Goal: Information Seeking & Learning: Learn about a topic

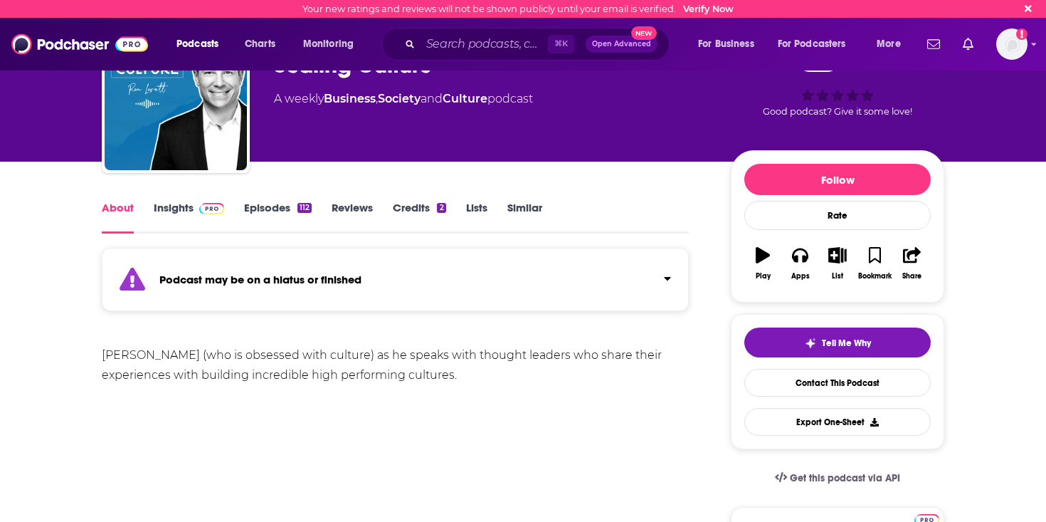
scroll to position [72, 0]
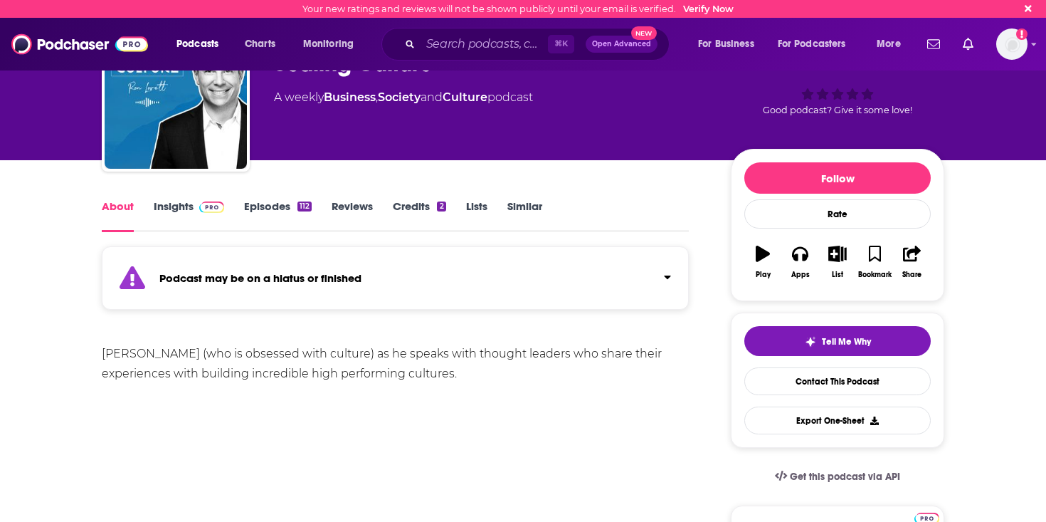
click at [164, 205] on link "Insights" at bounding box center [189, 215] width 70 height 33
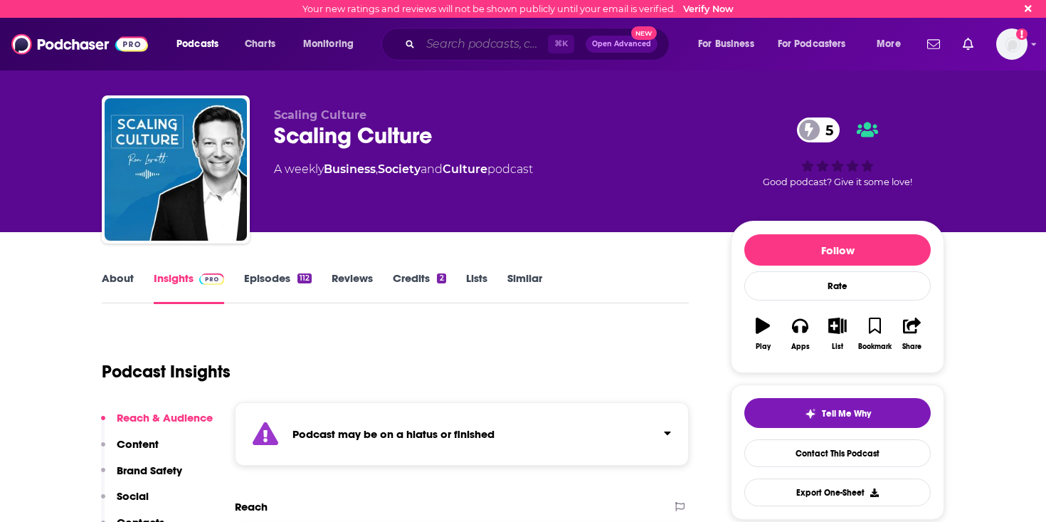
click at [512, 35] on input "Search podcasts, credits, & more..." at bounding box center [484, 44] width 127 height 23
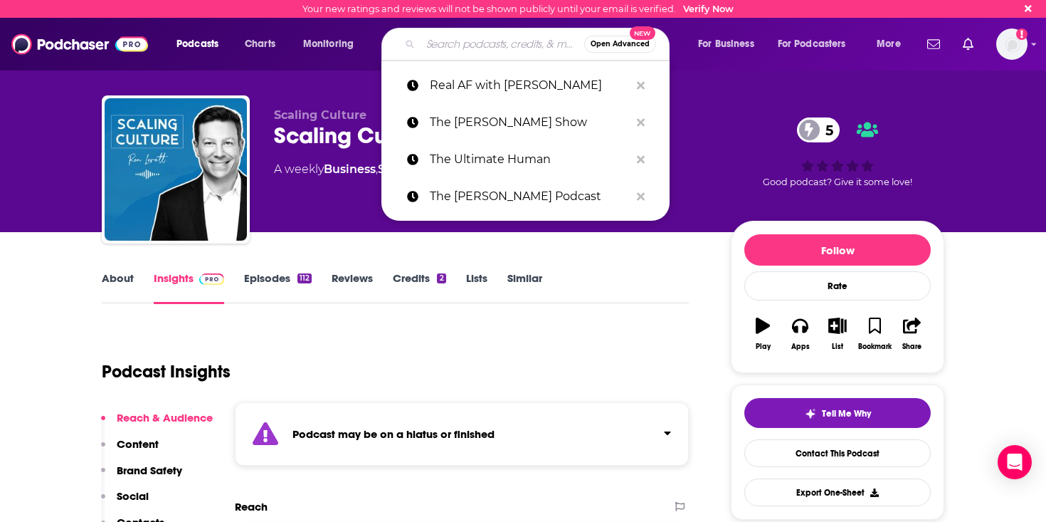
click at [488, 351] on div "Podcast Insights" at bounding box center [390, 363] width 576 height 73
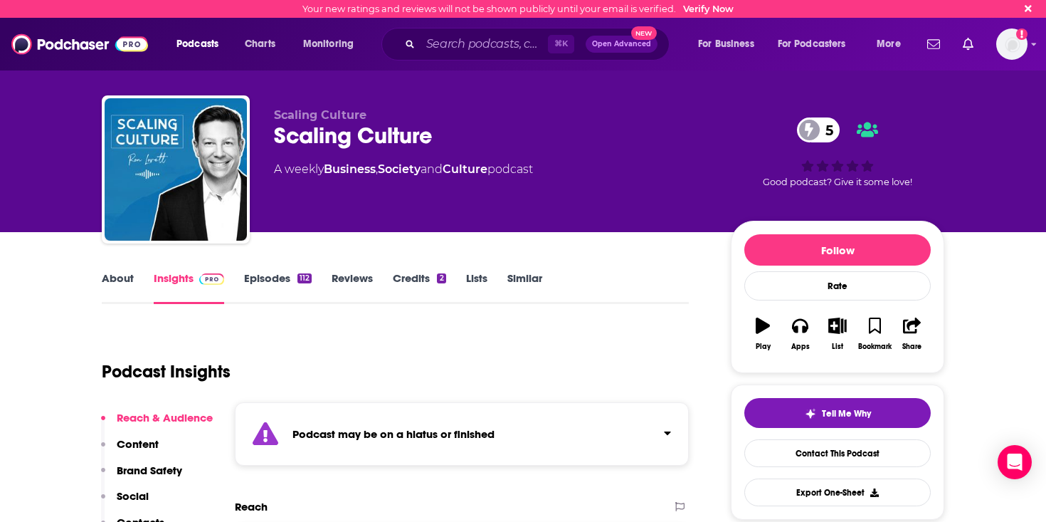
scroll to position [4, 0]
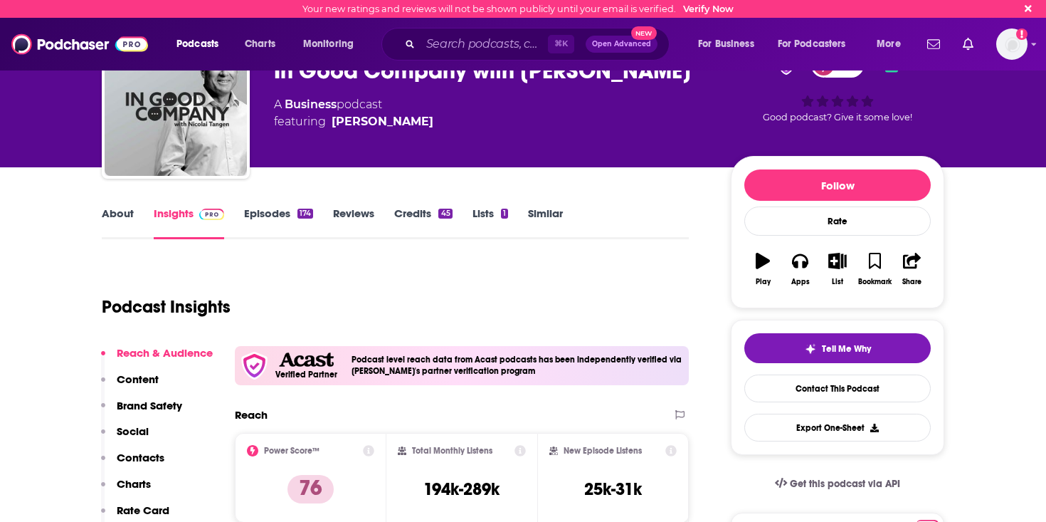
scroll to position [76, 0]
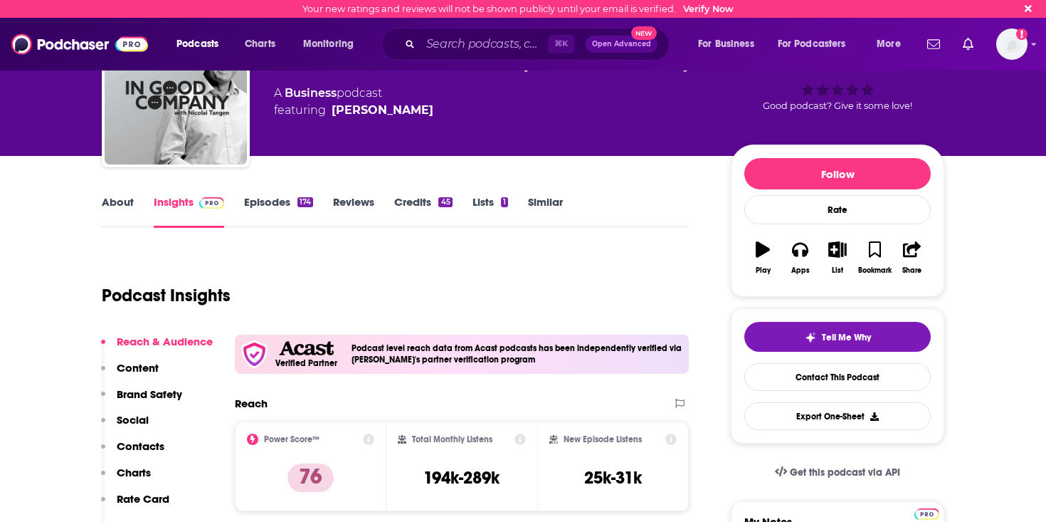
click at [122, 201] on link "About" at bounding box center [118, 211] width 32 height 33
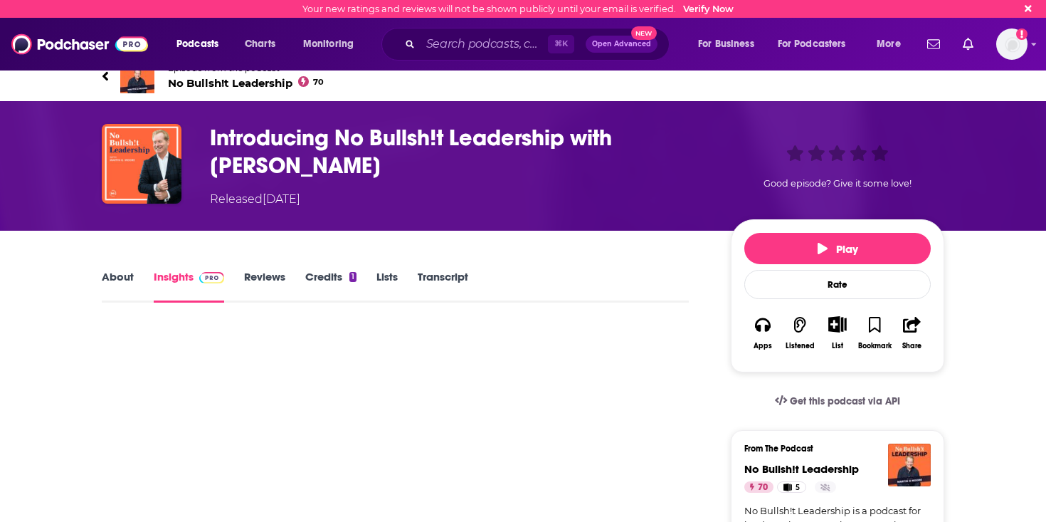
click at [117, 282] on link "About" at bounding box center [118, 286] width 32 height 33
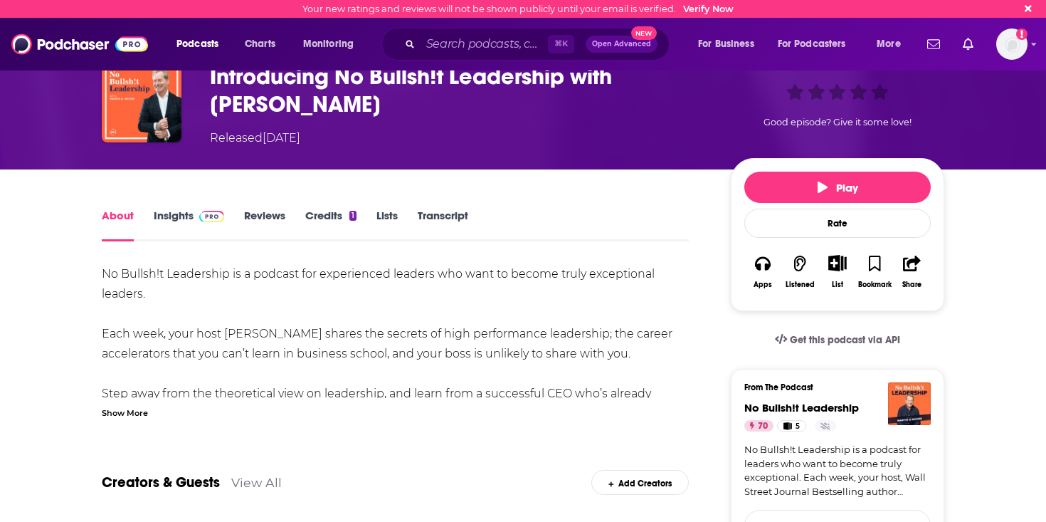
scroll to position [62, 0]
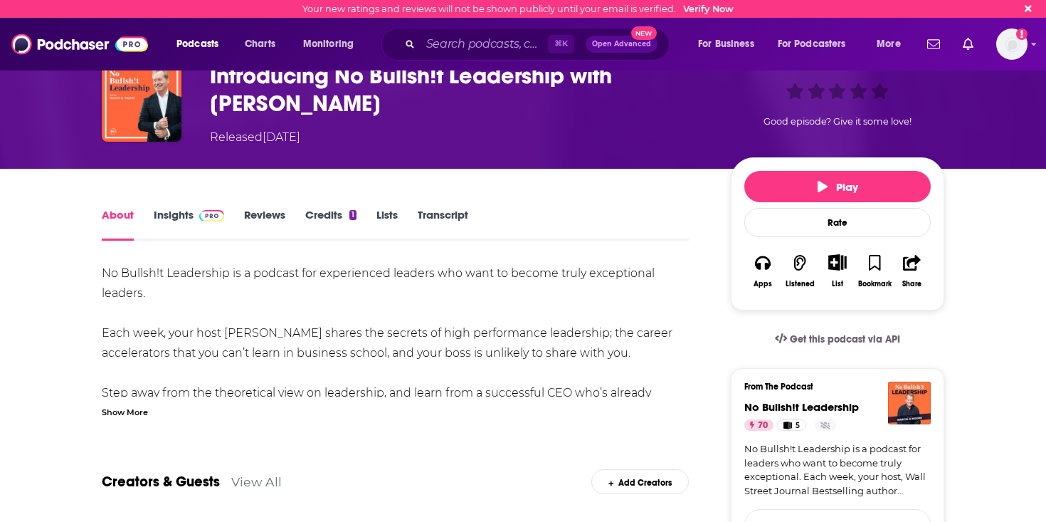
click at [187, 213] on link "Insights" at bounding box center [189, 224] width 70 height 33
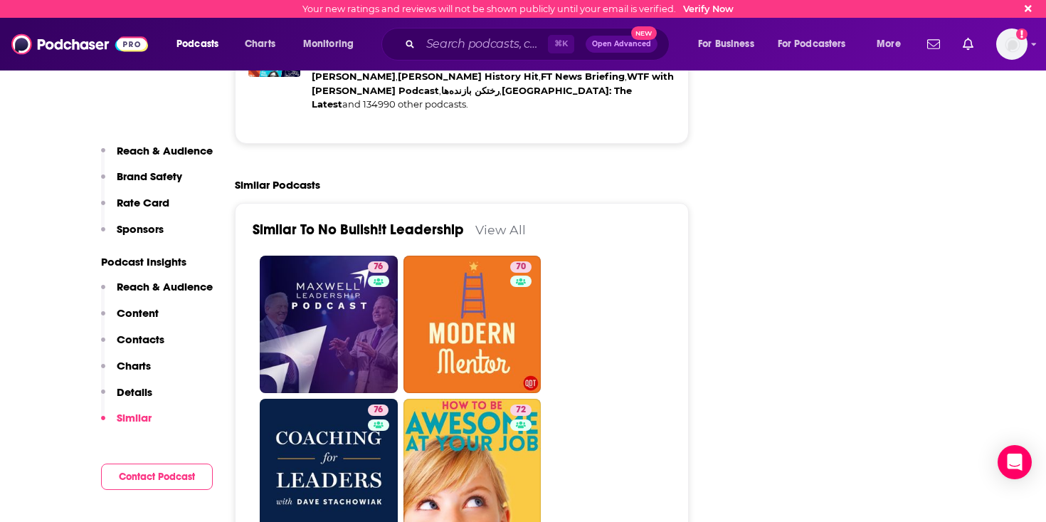
scroll to position [3086, 0]
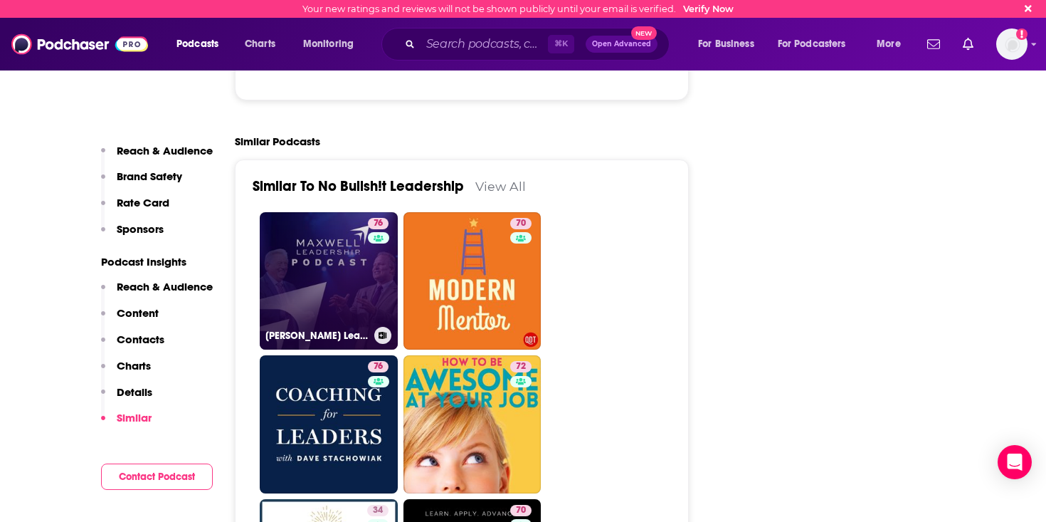
click at [335, 222] on link "76 Maxwell Leadership Podcast" at bounding box center [329, 281] width 138 height 138
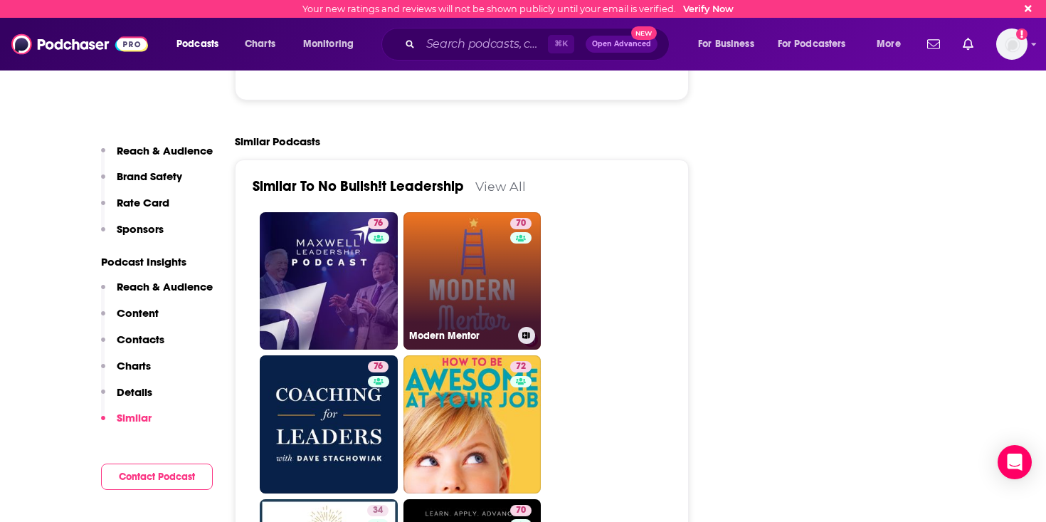
click at [473, 221] on link "70 Modern Mentor" at bounding box center [472, 281] width 138 height 138
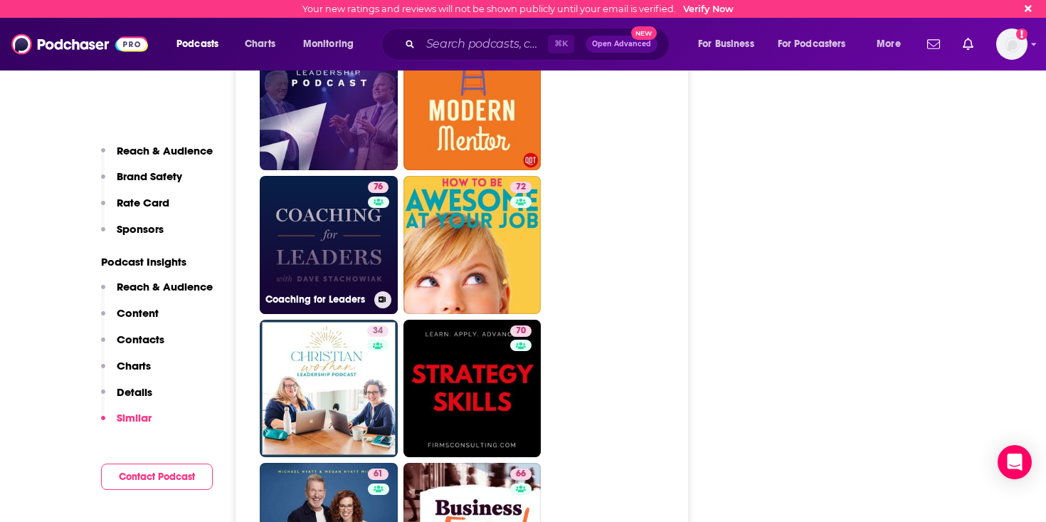
scroll to position [3268, 0]
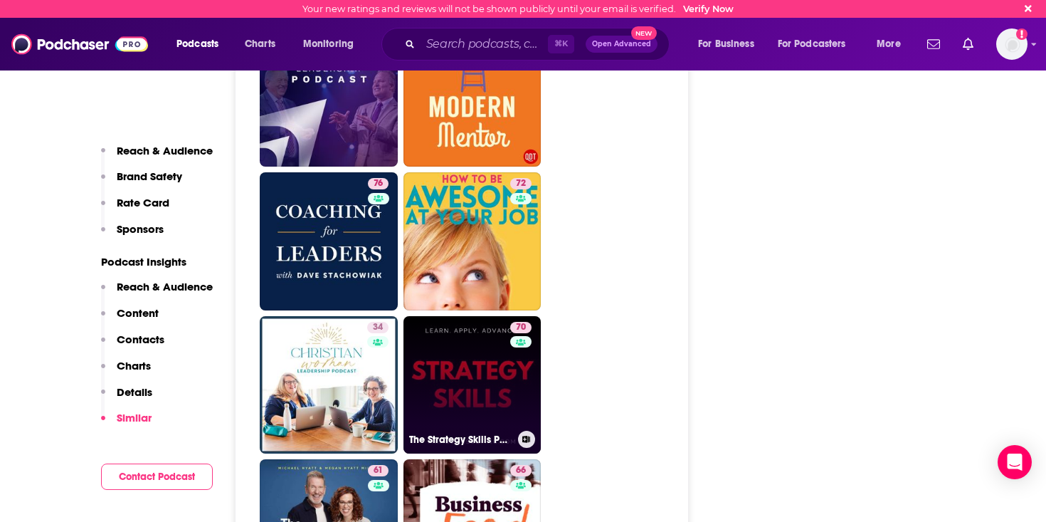
click at [454, 329] on link "70 The Strategy Skills Podcast: Strategy | Leadership | Critical Thinking | Pro…" at bounding box center [472, 385] width 138 height 138
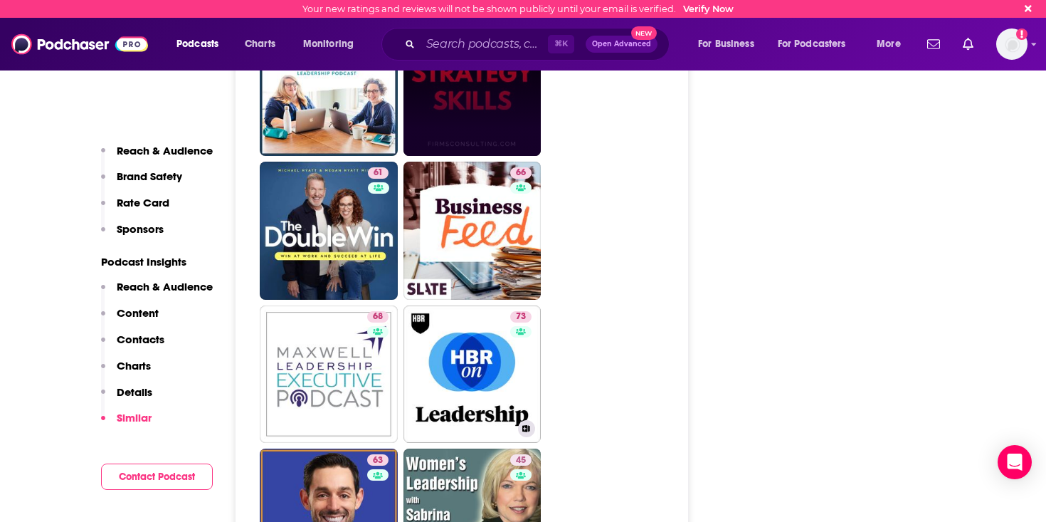
scroll to position [3568, 0]
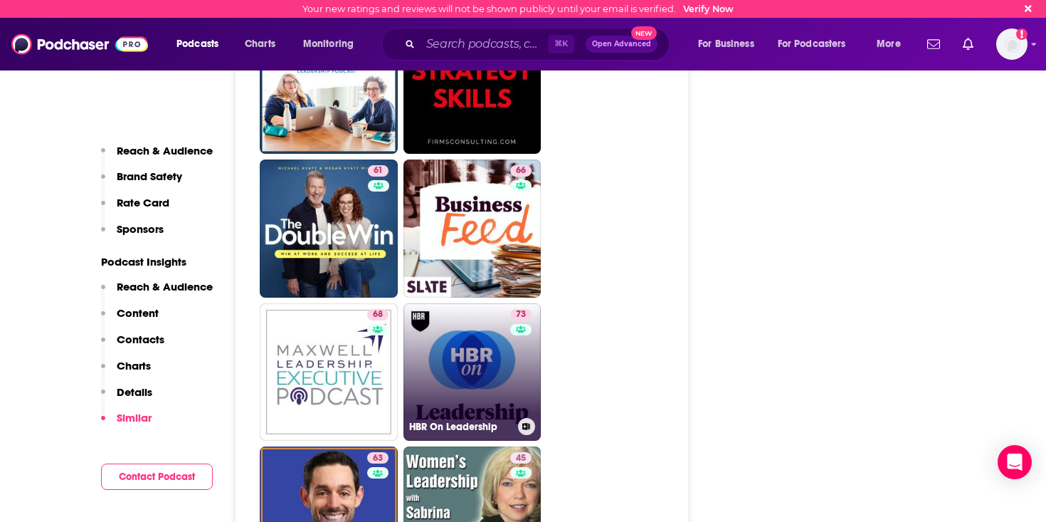
click at [478, 305] on link "73 HBR On Leadership" at bounding box center [472, 372] width 138 height 138
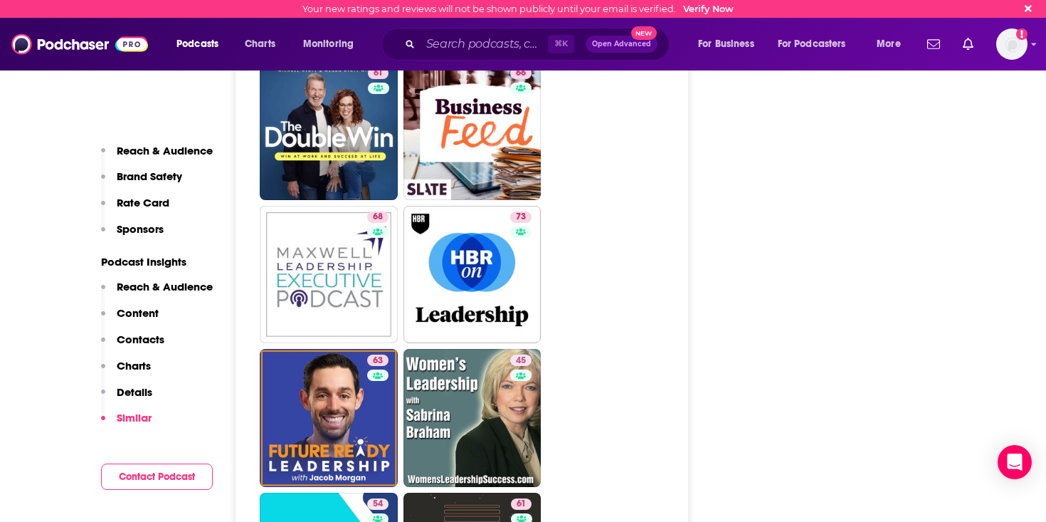
scroll to position [3667, 0]
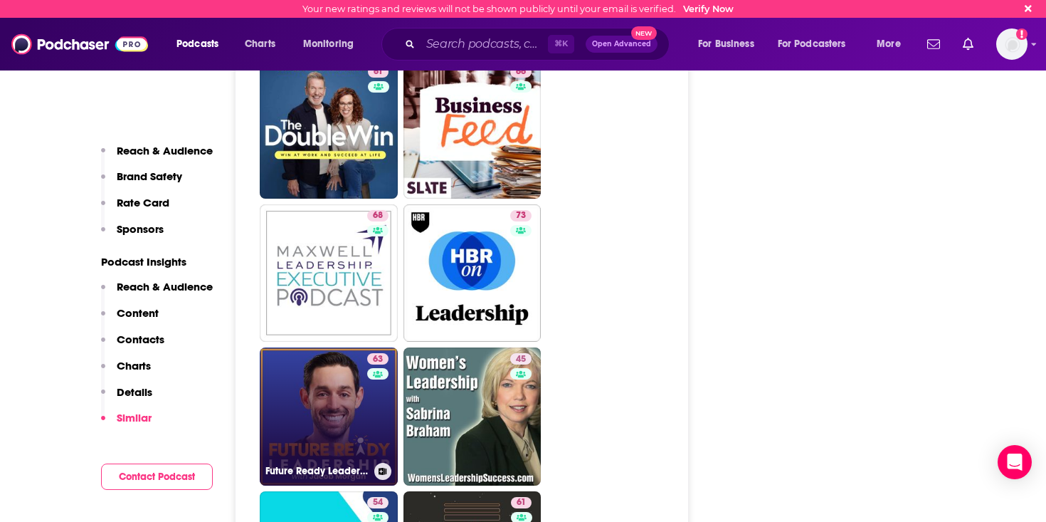
click at [381, 361] on div "63" at bounding box center [379, 408] width 25 height 110
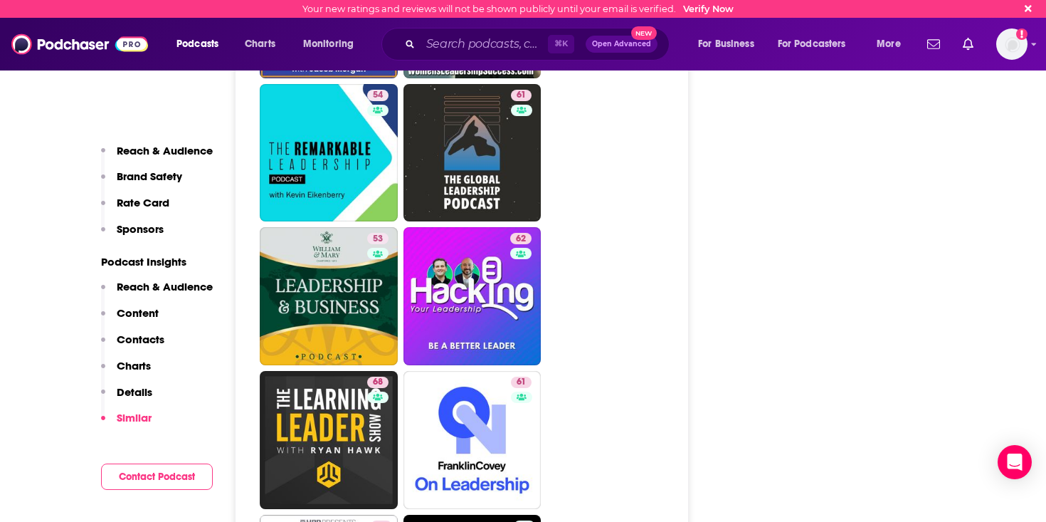
scroll to position [4075, 0]
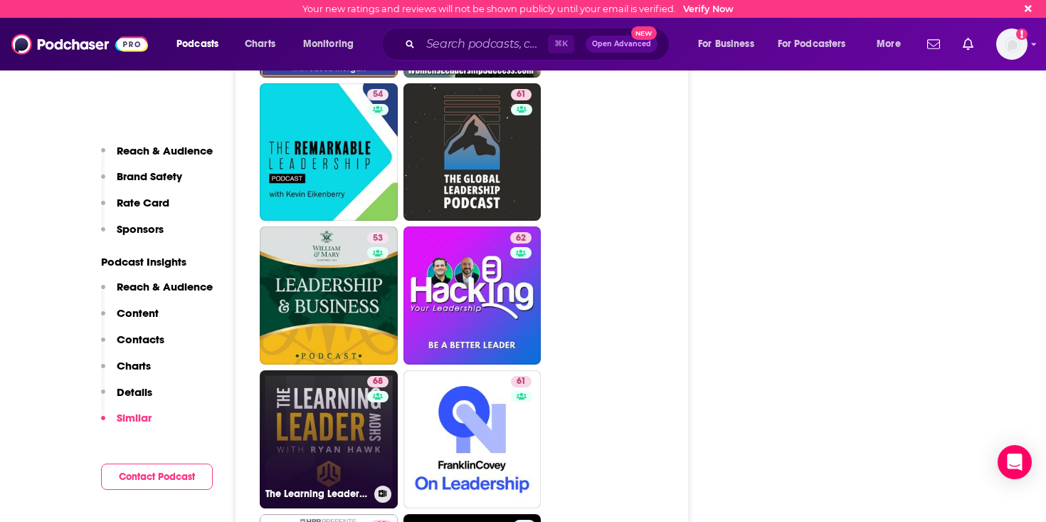
click at [354, 395] on link "68 The Learning Leader Show With Ryan Hawk" at bounding box center [329, 439] width 138 height 138
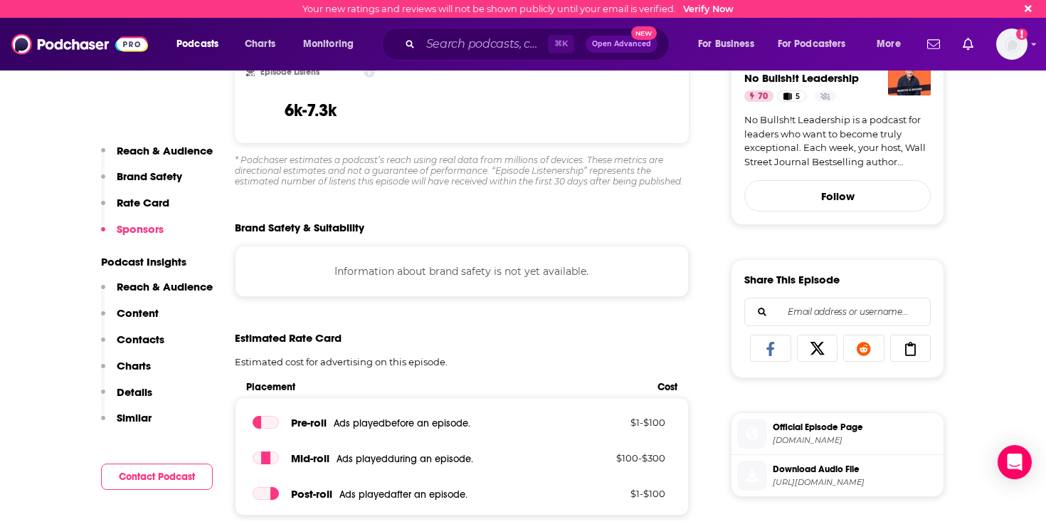
scroll to position [0, 0]
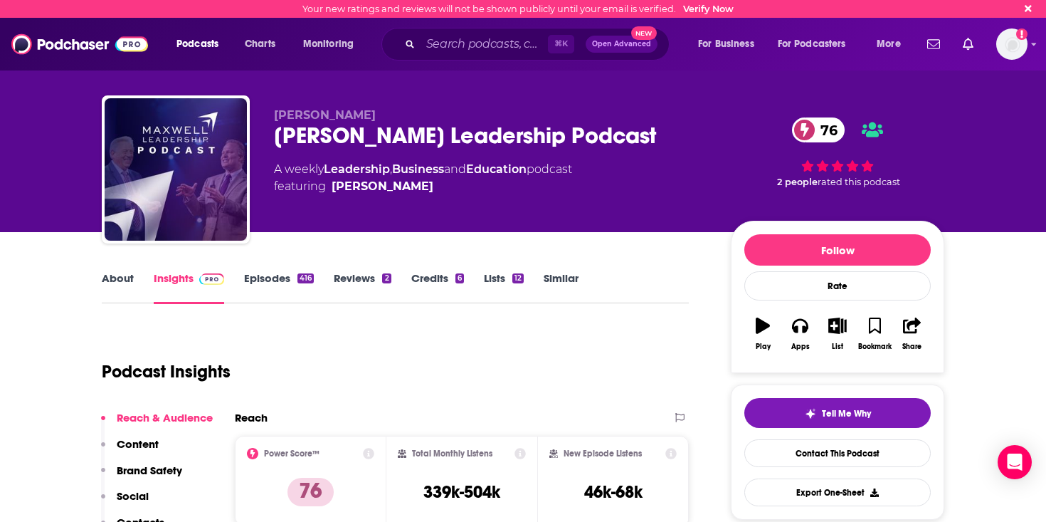
scroll to position [8, 0]
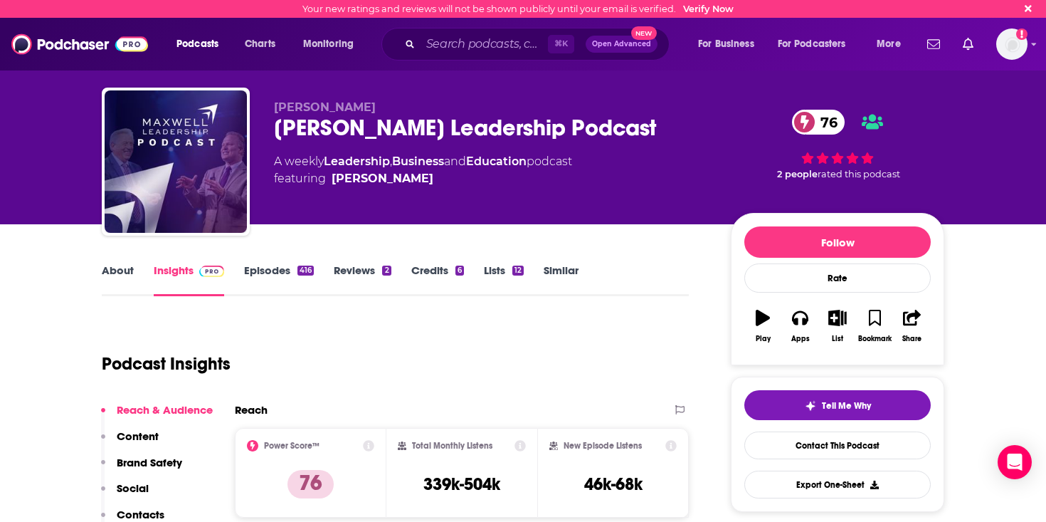
click at [118, 266] on link "About" at bounding box center [118, 279] width 32 height 33
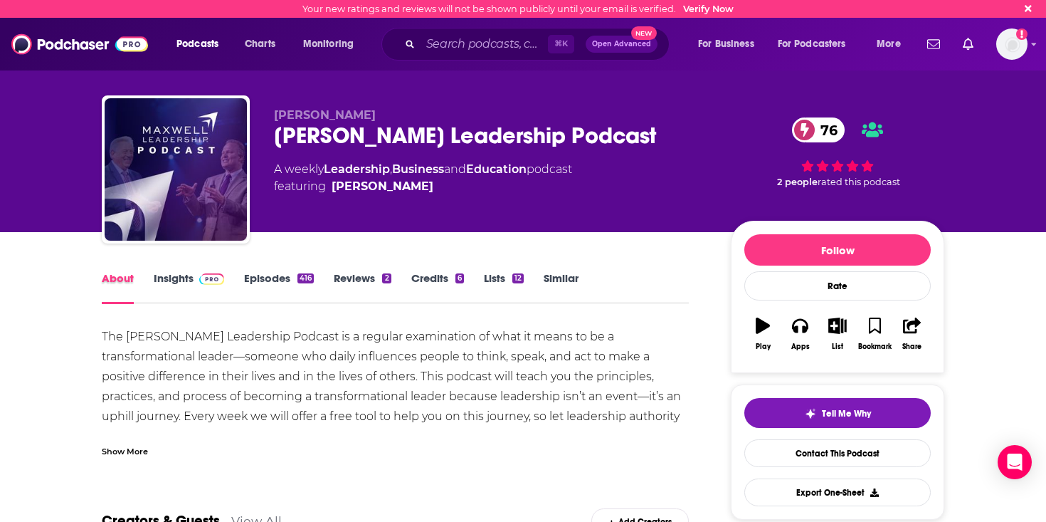
click at [147, 273] on div "About" at bounding box center [128, 287] width 52 height 33
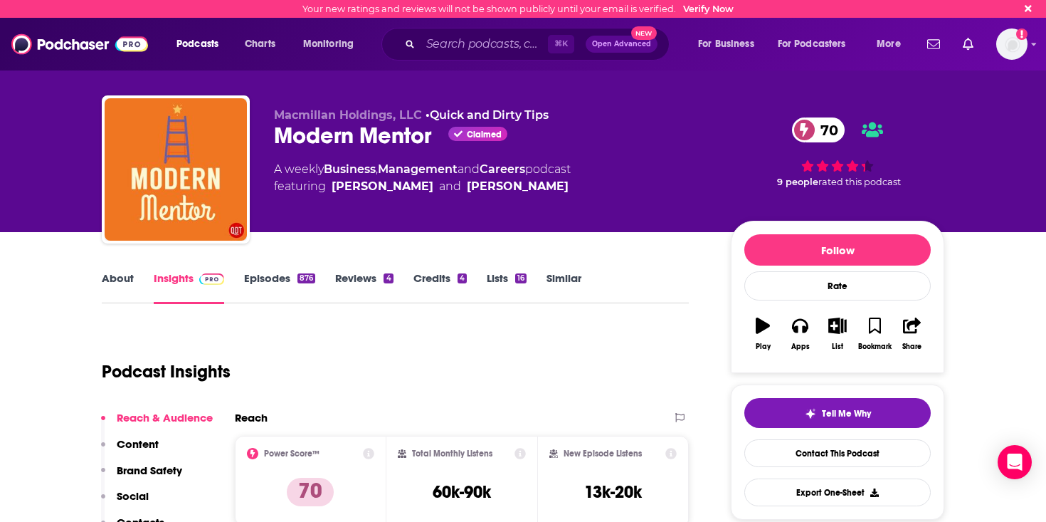
click at [220, 284] on img at bounding box center [211, 278] width 25 height 11
click at [268, 283] on link "Episodes 876" at bounding box center [279, 287] width 71 height 33
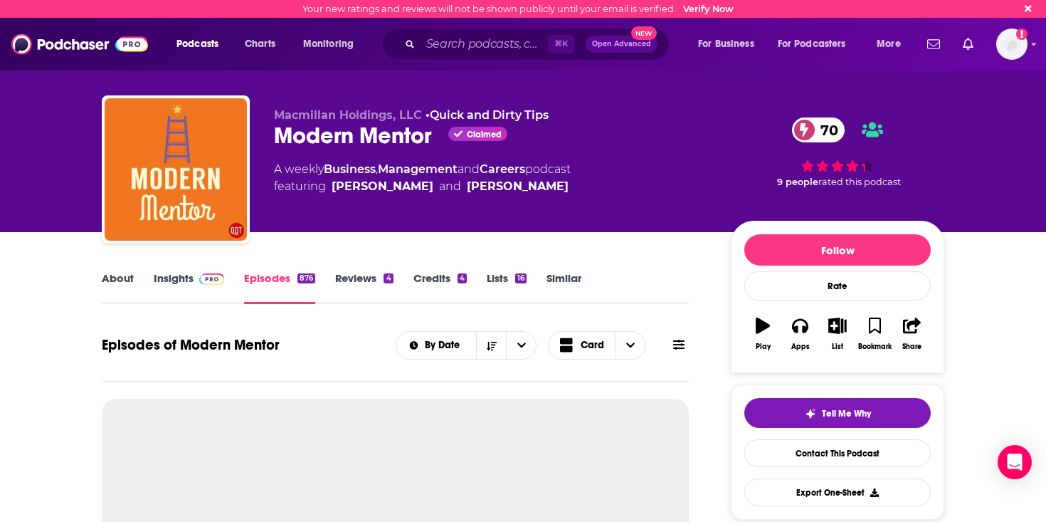
click at [174, 277] on link "Insights" at bounding box center [189, 287] width 70 height 33
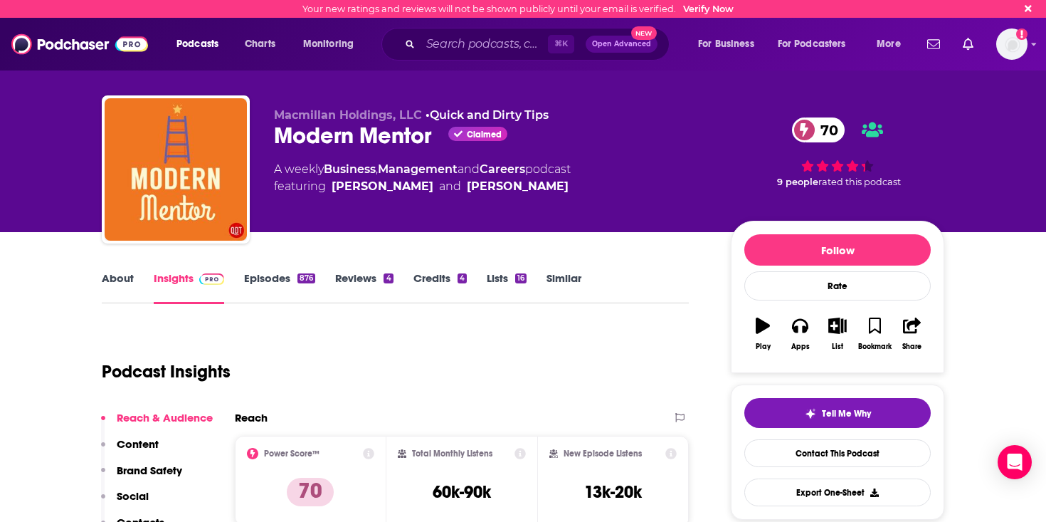
click at [122, 277] on link "About" at bounding box center [118, 287] width 32 height 33
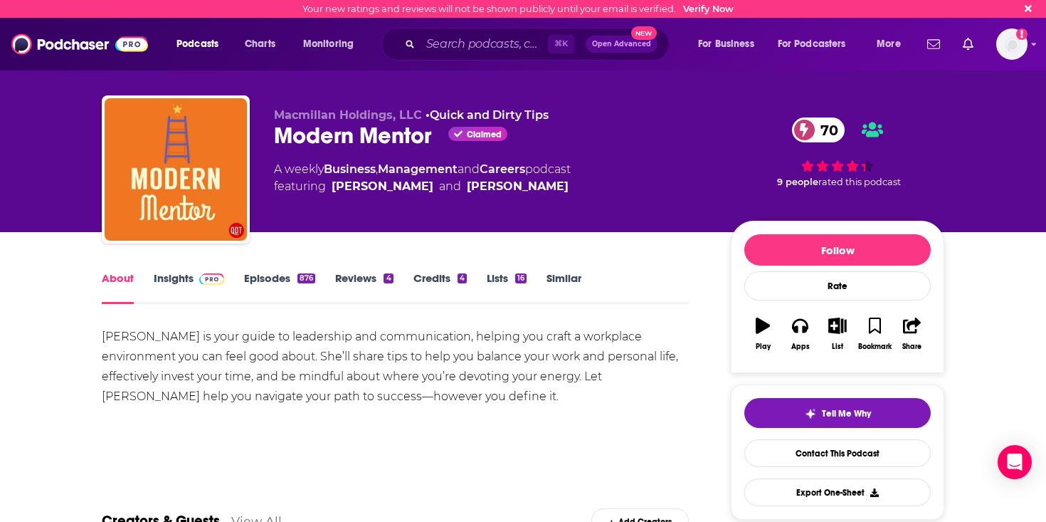
click at [257, 275] on link "Episodes 876" at bounding box center [279, 287] width 71 height 33
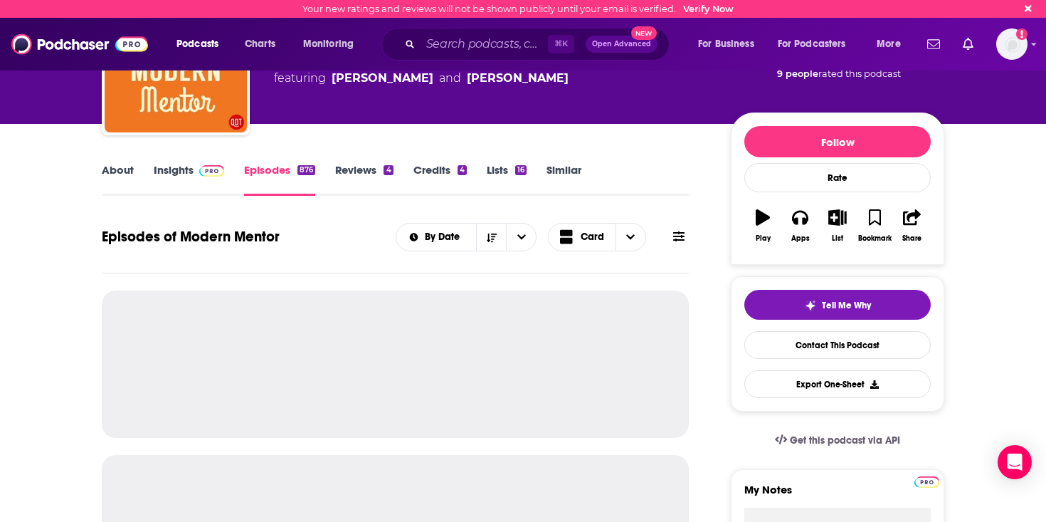
scroll to position [278, 0]
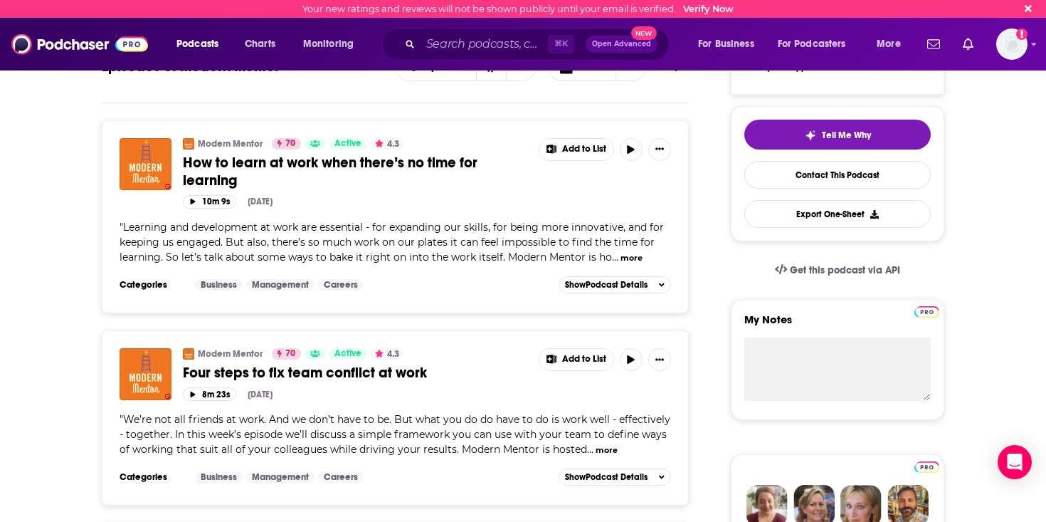
click at [621, 263] on button "more" at bounding box center [632, 258] width 22 height 12
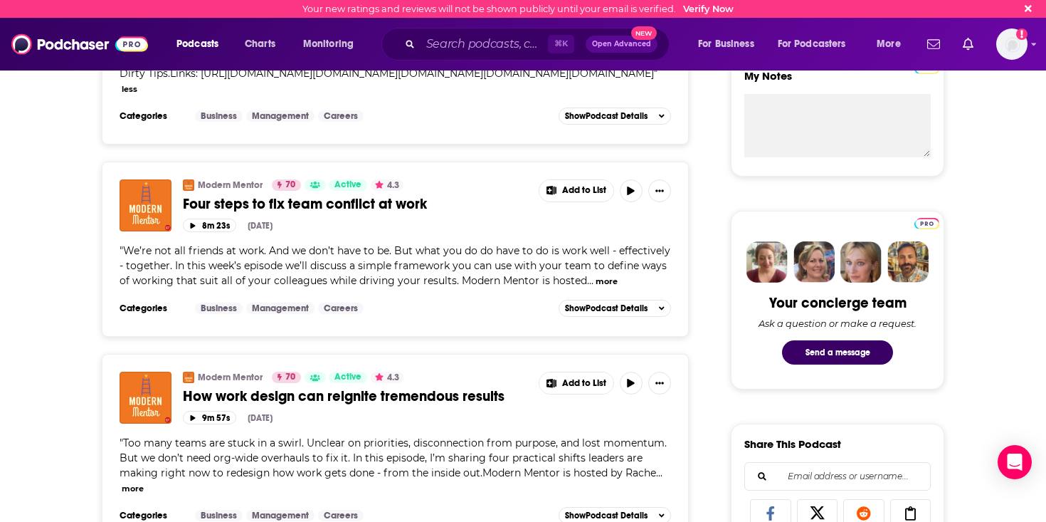
scroll to position [533, 0]
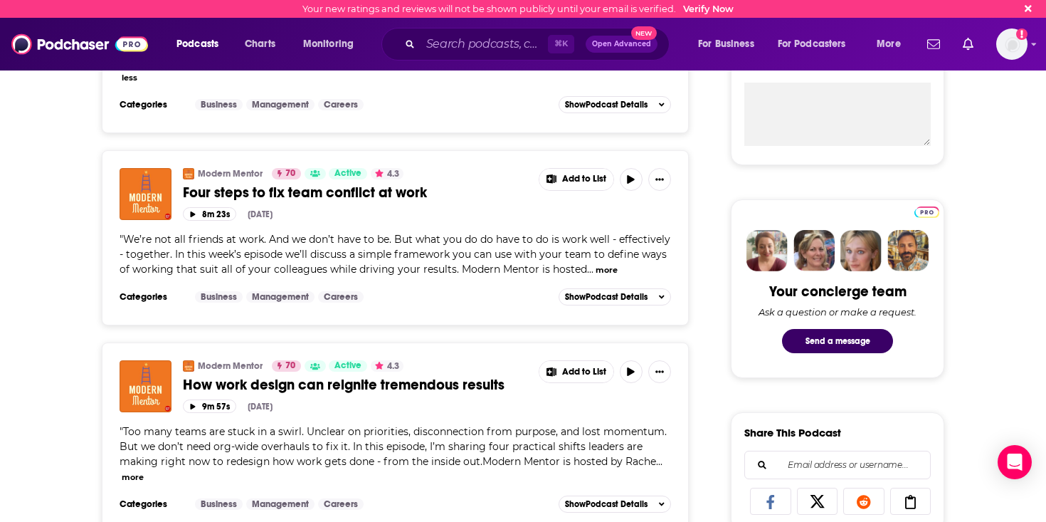
click at [603, 276] on button "more" at bounding box center [607, 270] width 22 height 12
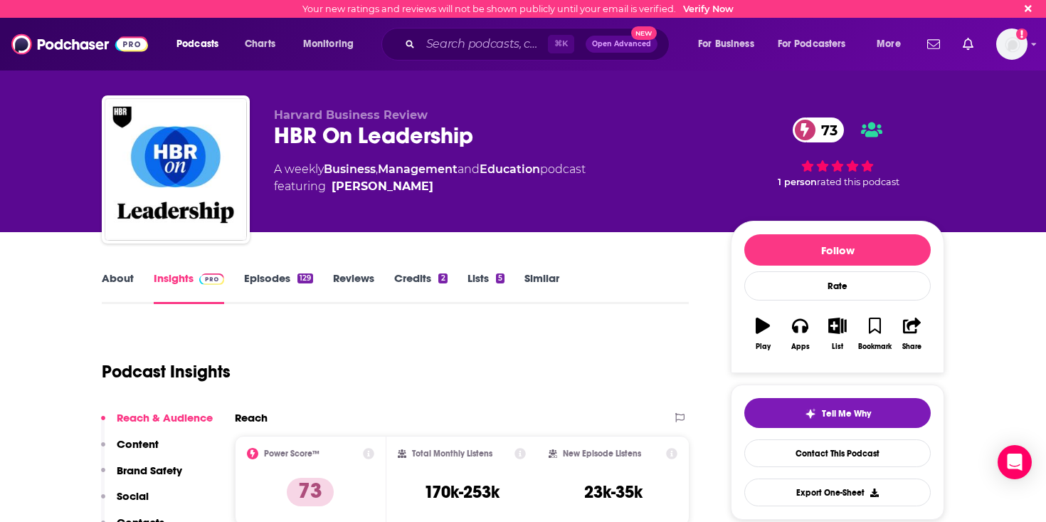
click at [286, 278] on link "Episodes 129" at bounding box center [278, 287] width 69 height 33
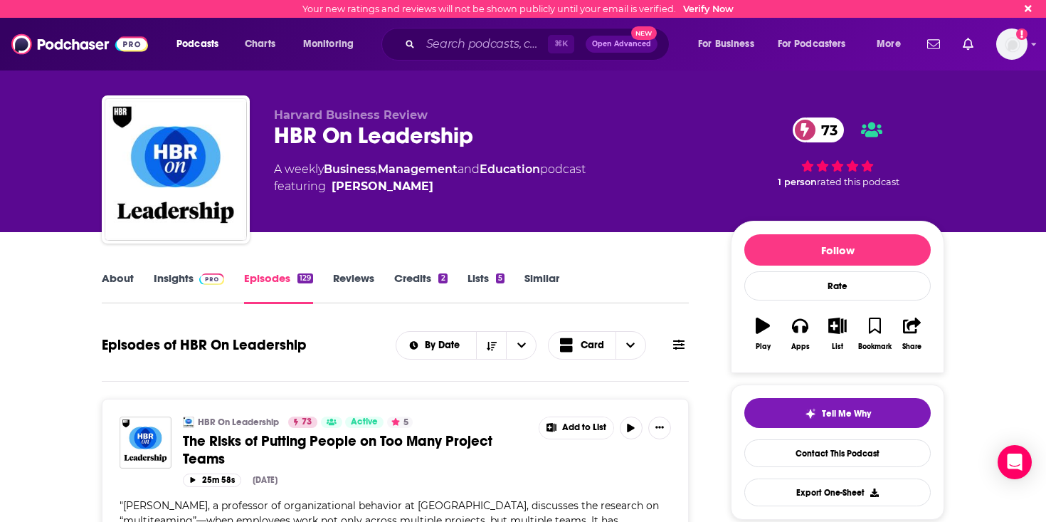
click at [119, 290] on link "About" at bounding box center [118, 287] width 32 height 33
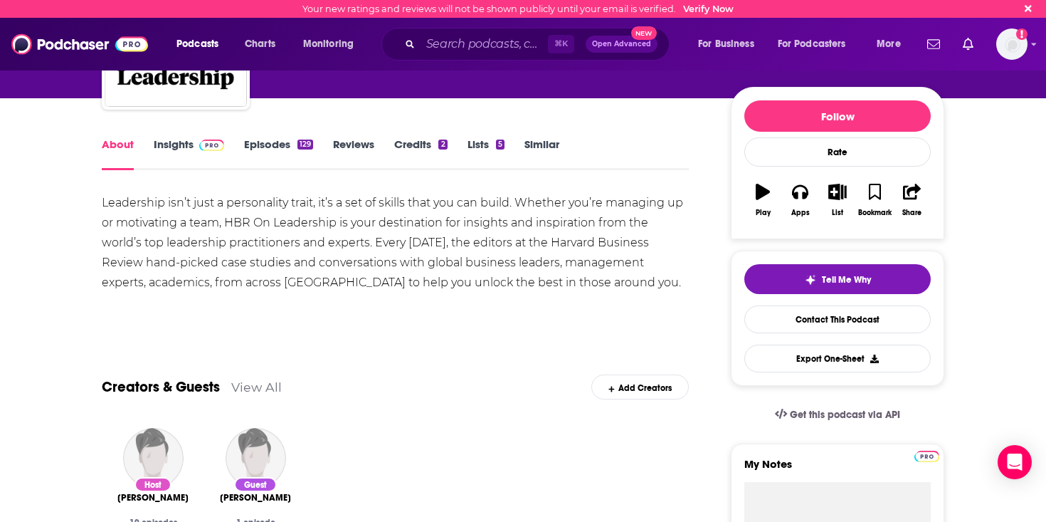
scroll to position [48, 0]
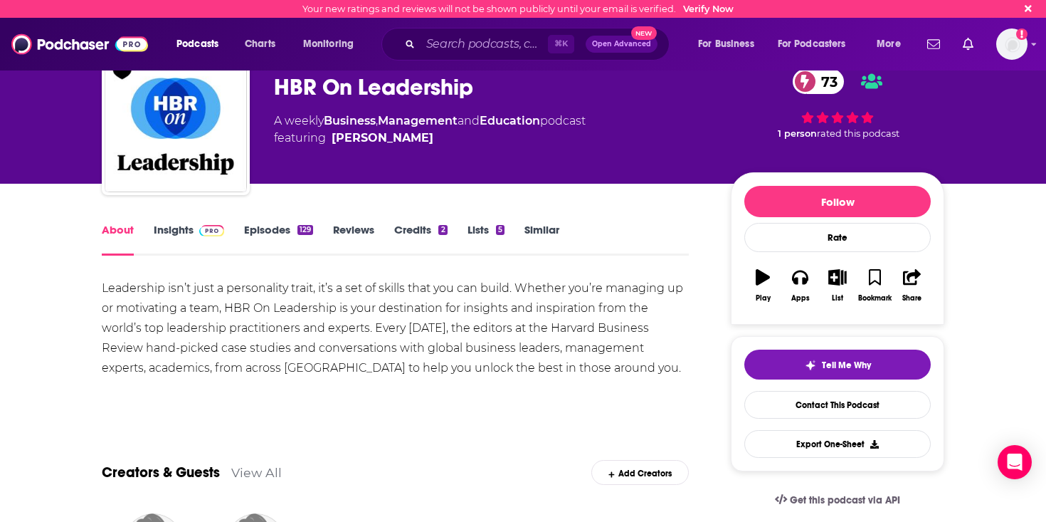
click at [167, 226] on link "Insights" at bounding box center [189, 239] width 70 height 33
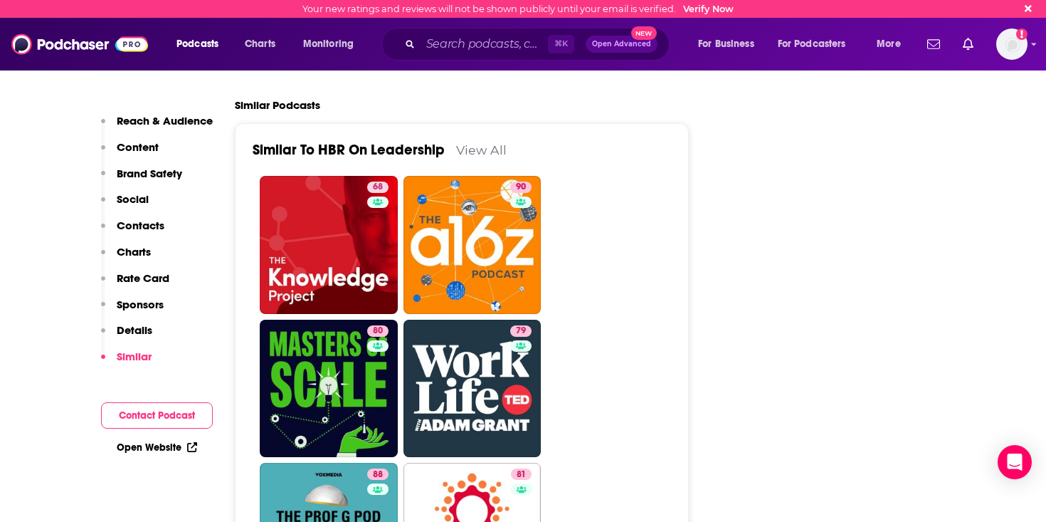
scroll to position [3124, 0]
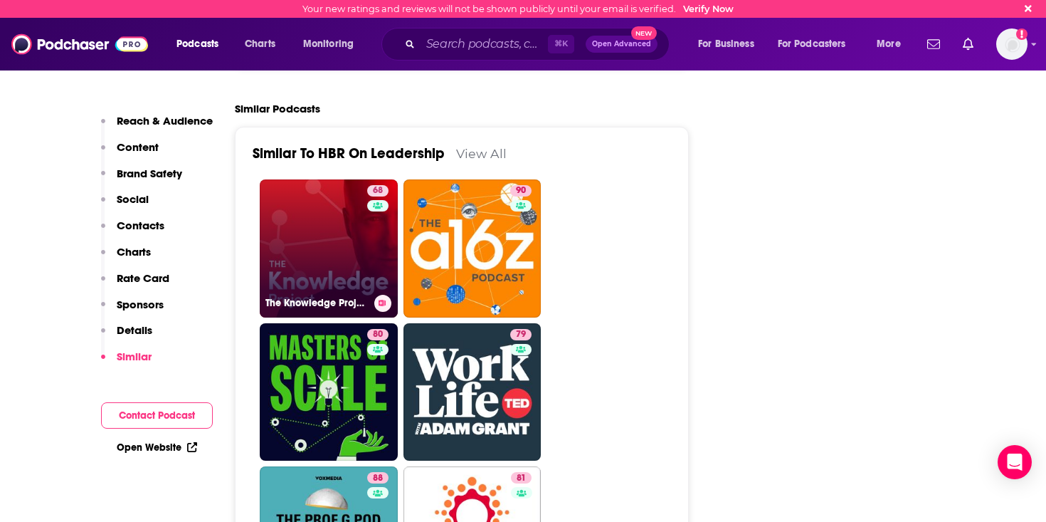
click at [338, 196] on link "68 The Knowledge Project with Shane Parrish" at bounding box center [329, 248] width 138 height 138
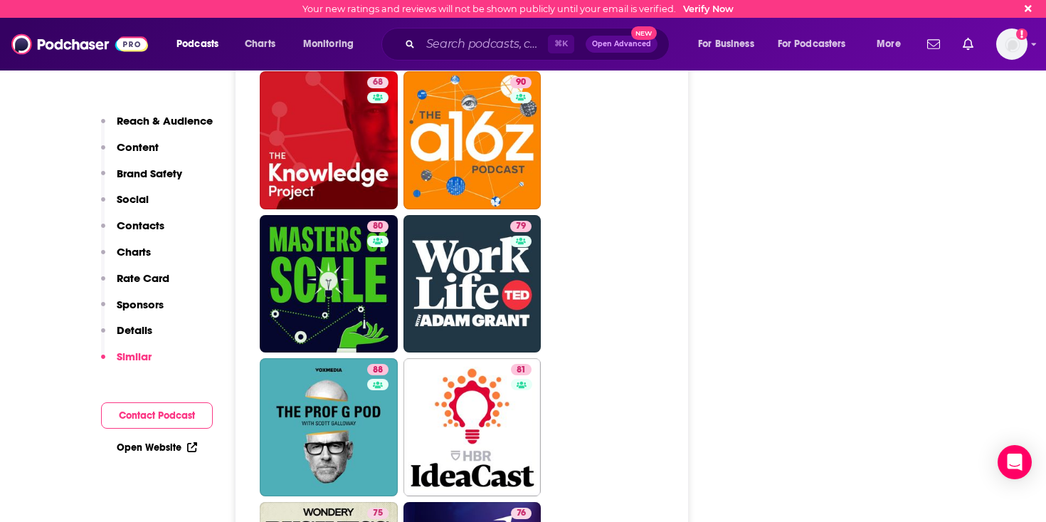
scroll to position [3236, 0]
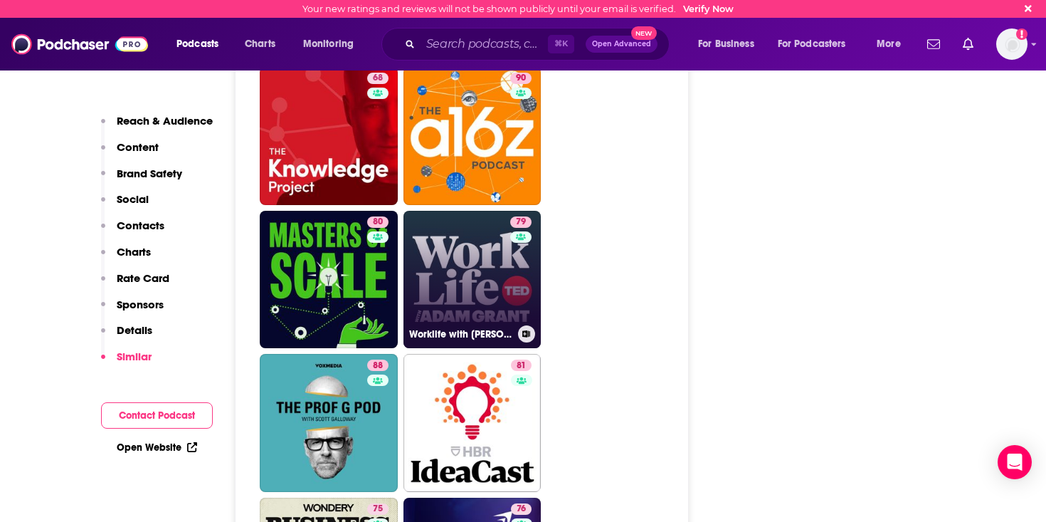
click at [501, 218] on link "79 Worklife with Adam Grant" at bounding box center [472, 280] width 138 height 138
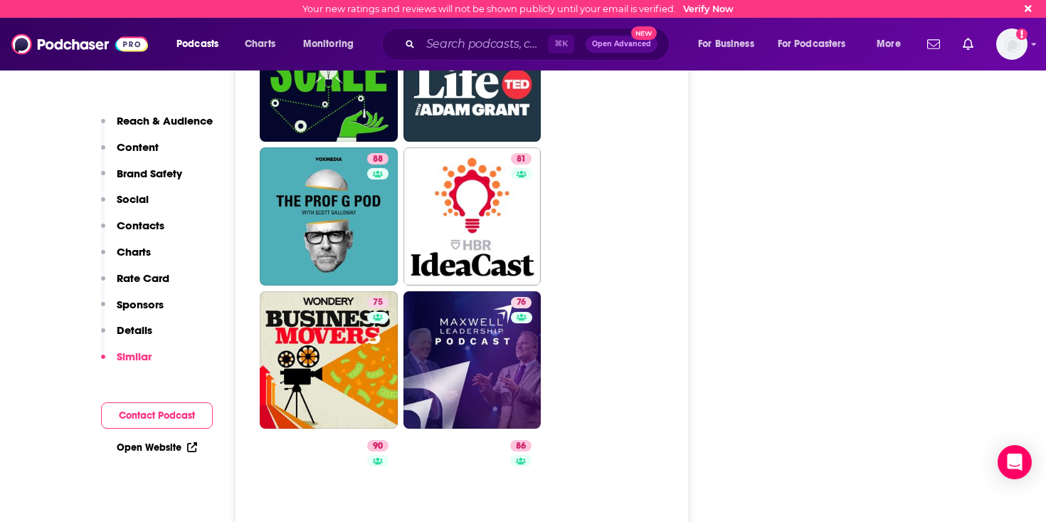
scroll to position [3452, 0]
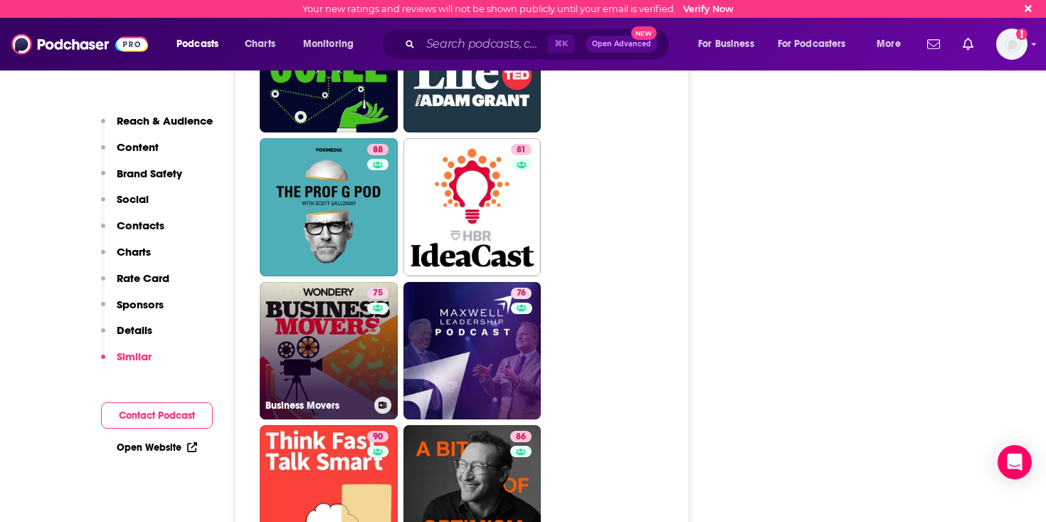
click at [297, 285] on link "75 Business Movers" at bounding box center [329, 351] width 138 height 138
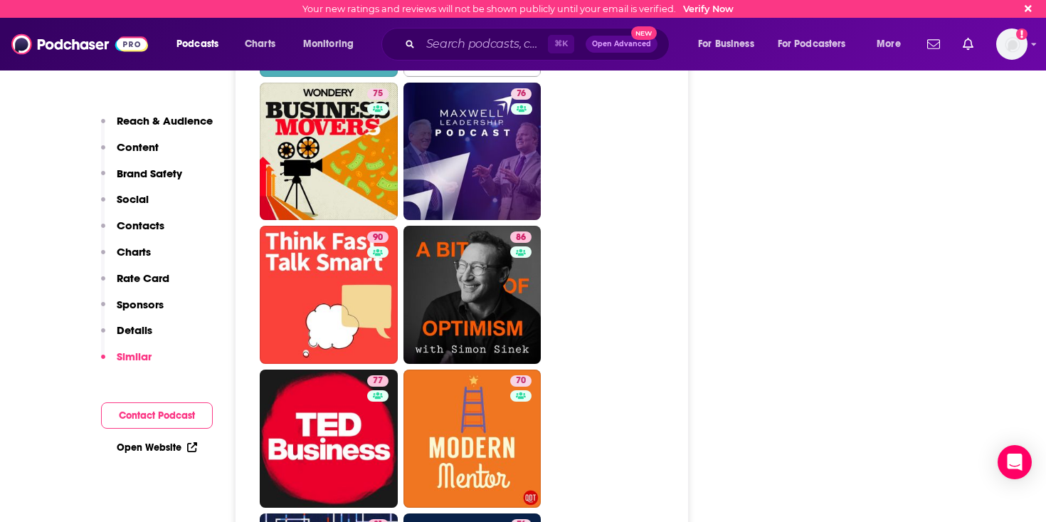
scroll to position [3674, 0]
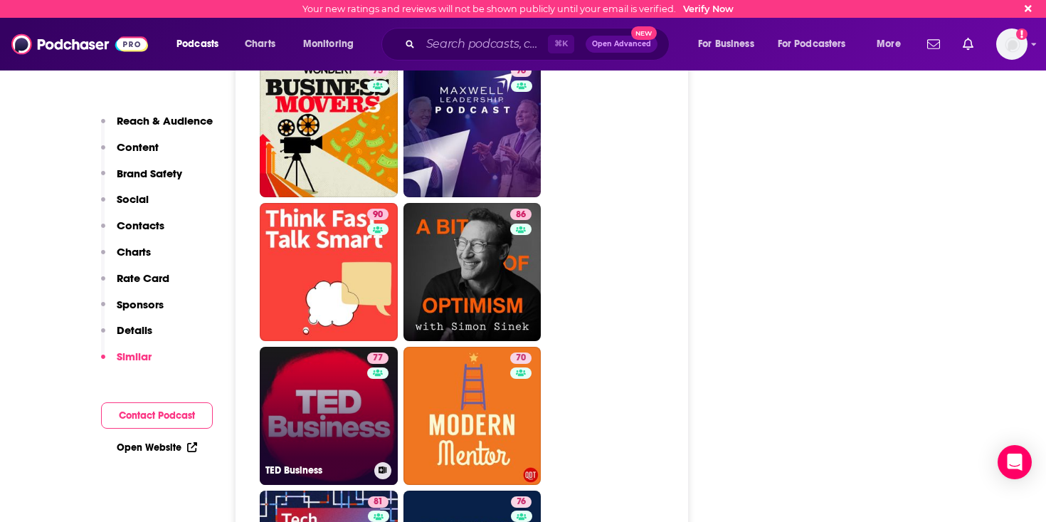
click at [333, 347] on link "77 TED Business" at bounding box center [329, 416] width 138 height 138
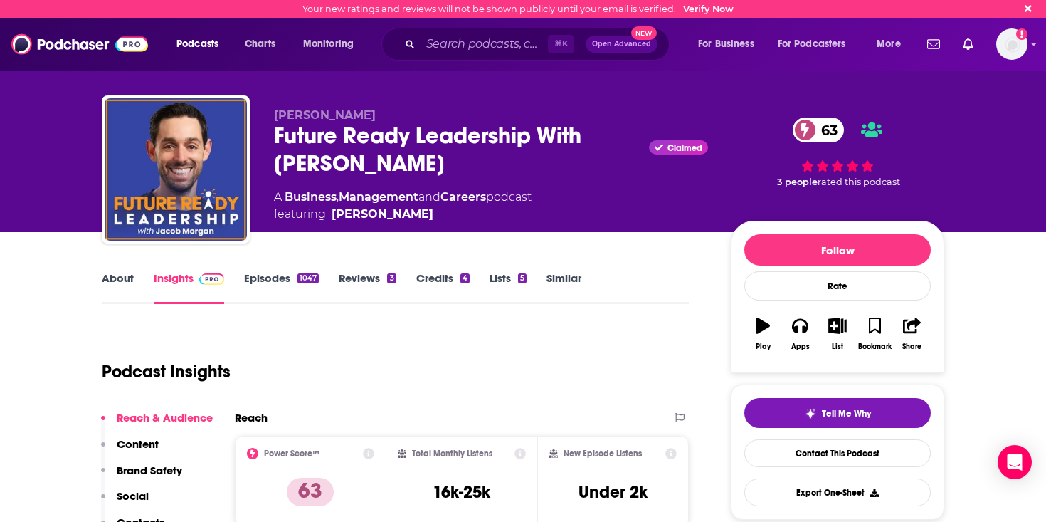
click at [130, 284] on link "About" at bounding box center [118, 287] width 32 height 33
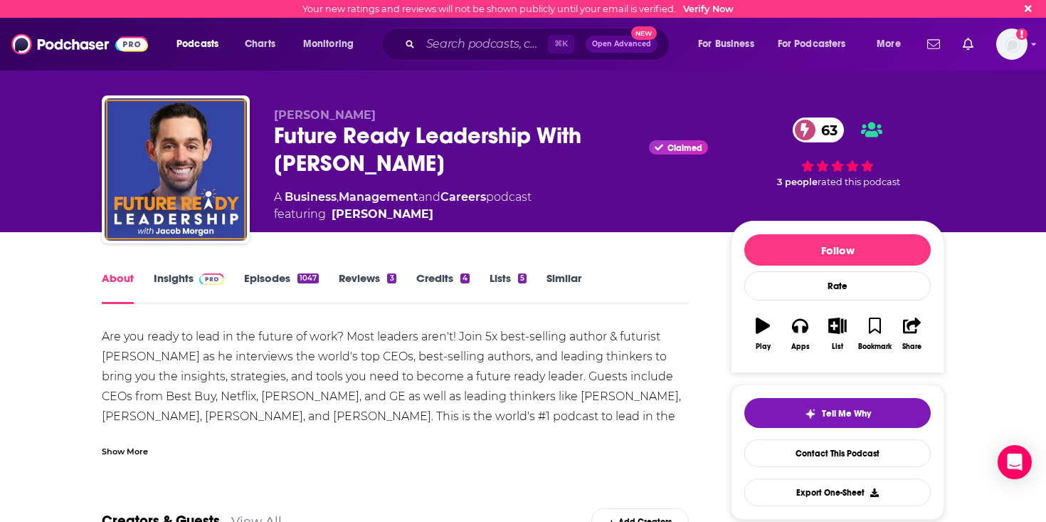
click at [255, 278] on link "Episodes 1047" at bounding box center [281, 287] width 75 height 33
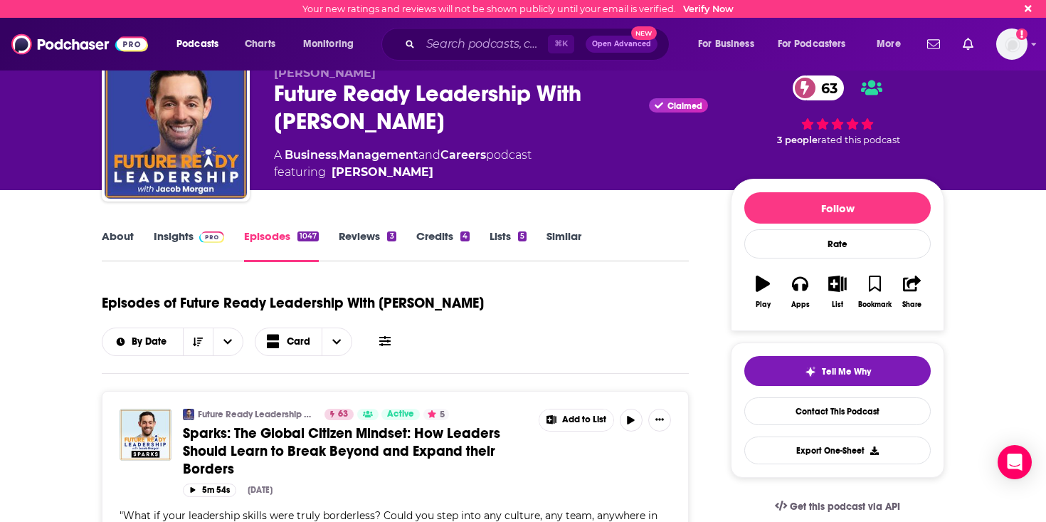
scroll to position [56, 0]
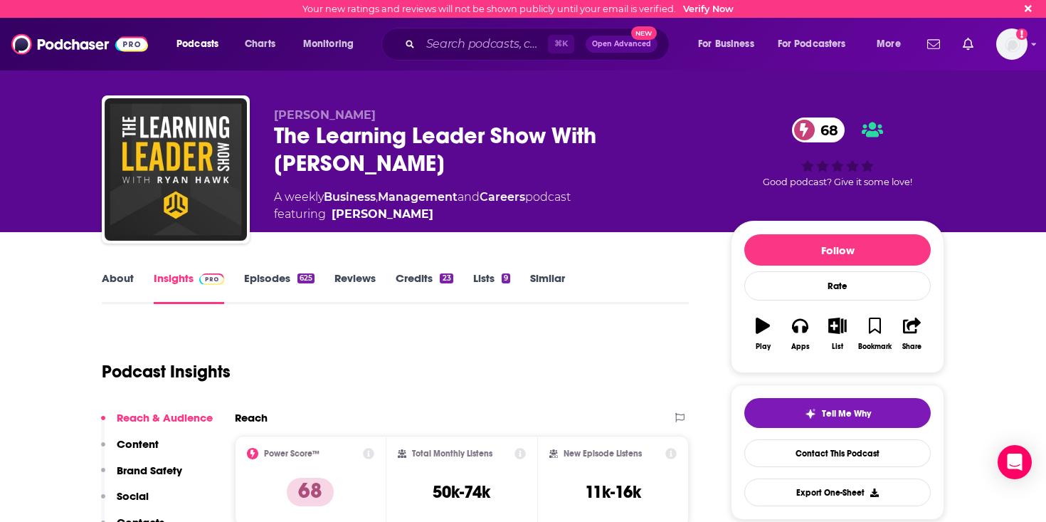
click at [273, 273] on link "Episodes 625" at bounding box center [279, 287] width 70 height 33
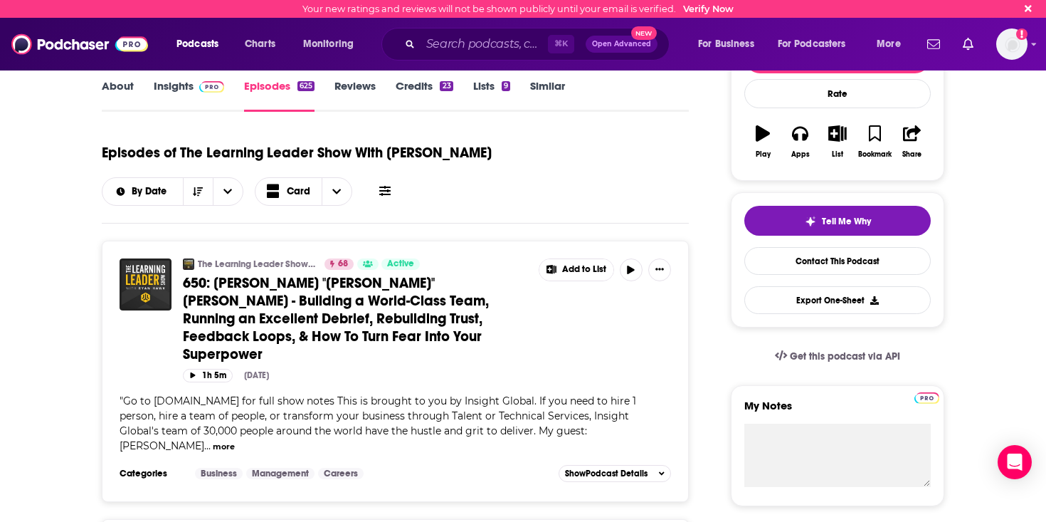
scroll to position [191, 0]
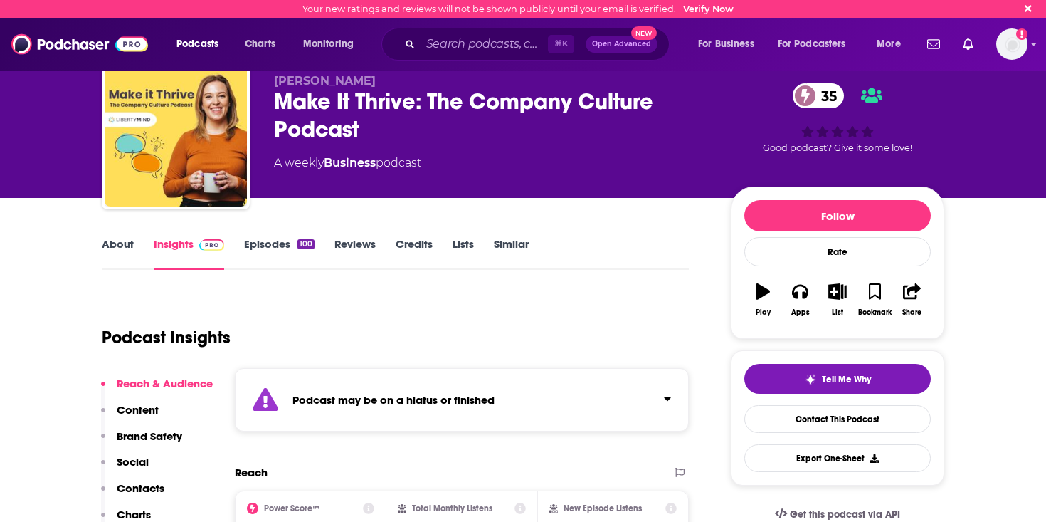
scroll to position [39, 0]
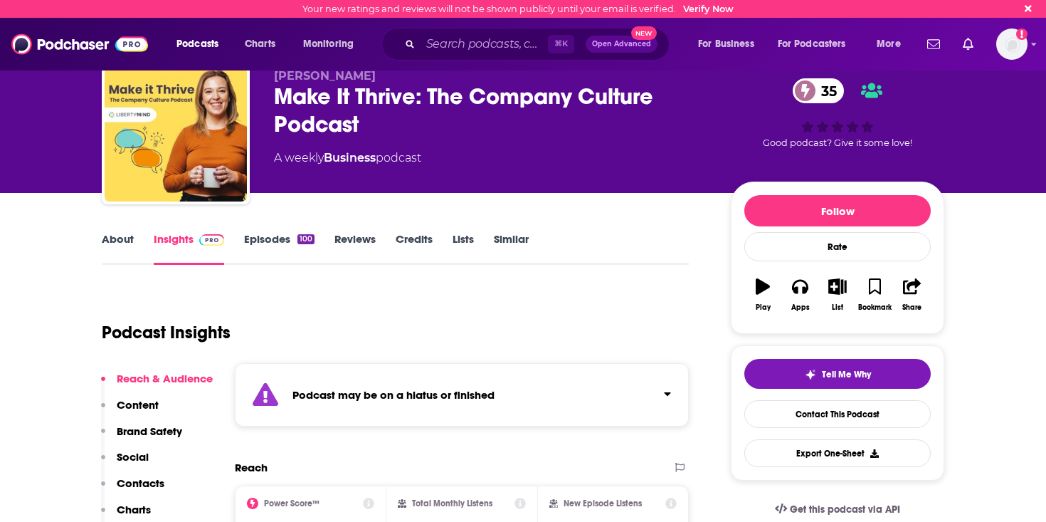
click at [116, 236] on link "About" at bounding box center [118, 248] width 32 height 33
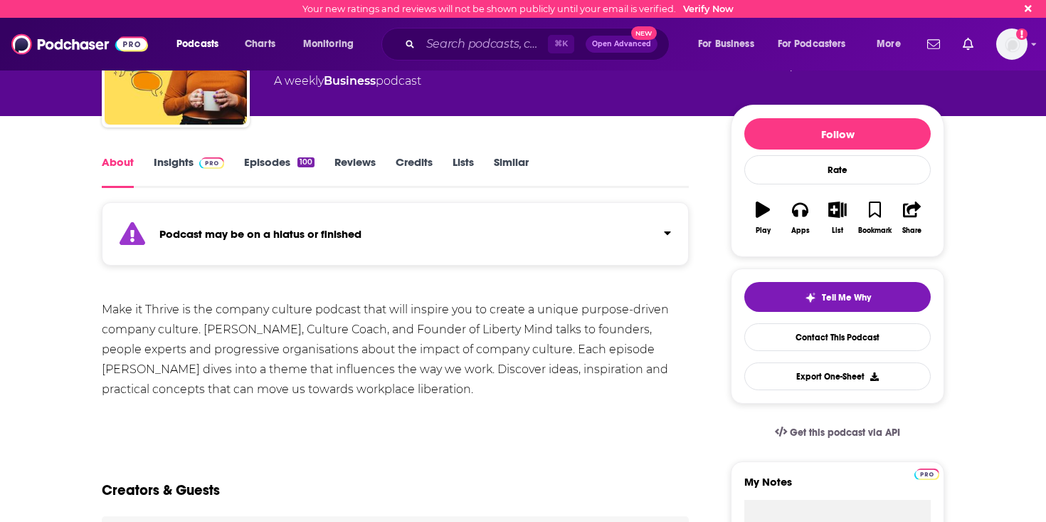
scroll to position [113, 0]
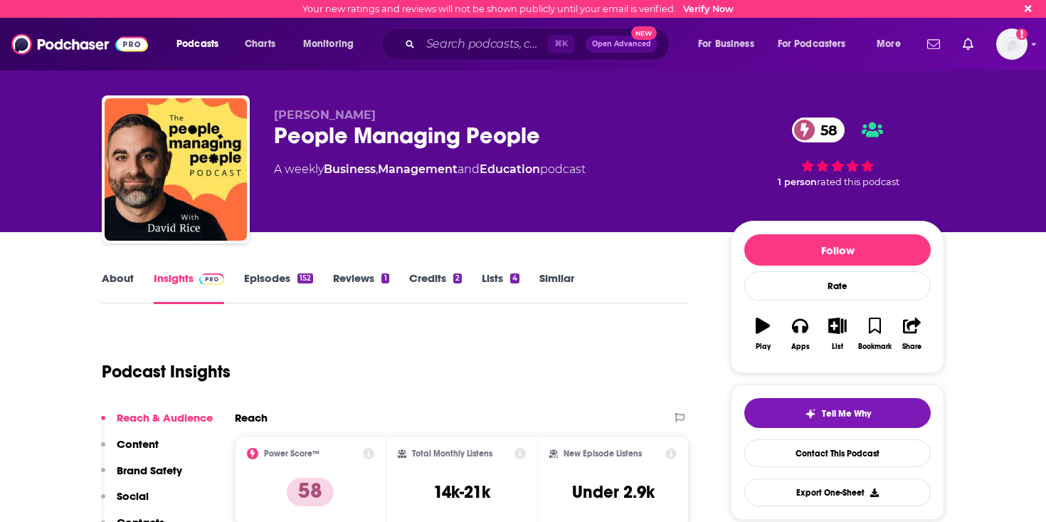
click at [130, 288] on link "About" at bounding box center [118, 287] width 32 height 33
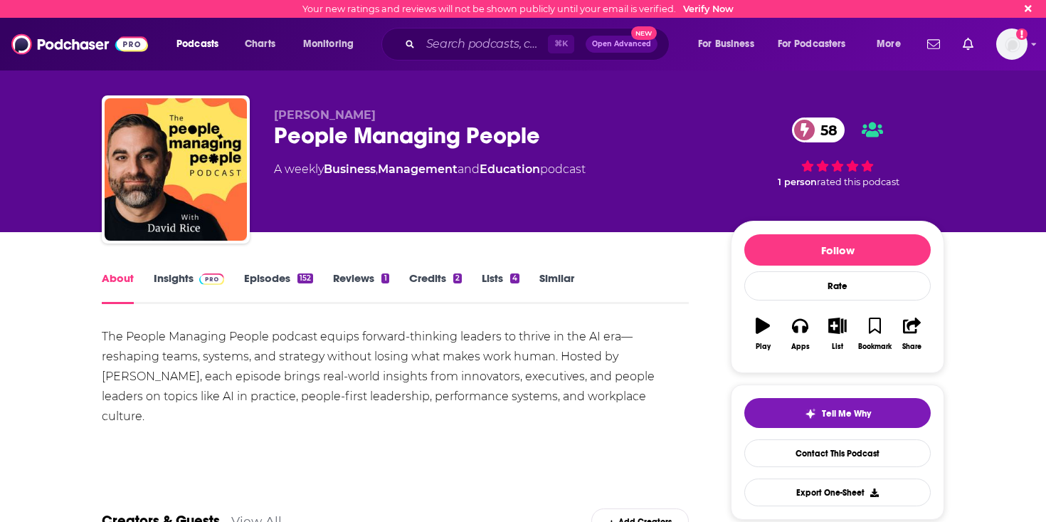
click at [255, 283] on link "Episodes 152" at bounding box center [278, 287] width 69 height 33
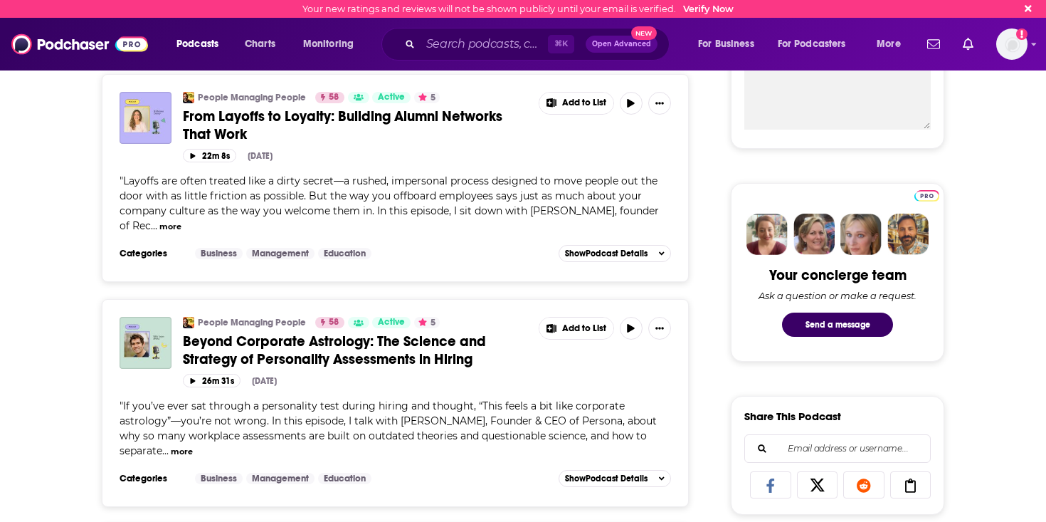
scroll to position [549, 0]
click at [171, 446] on button "more" at bounding box center [182, 452] width 22 height 12
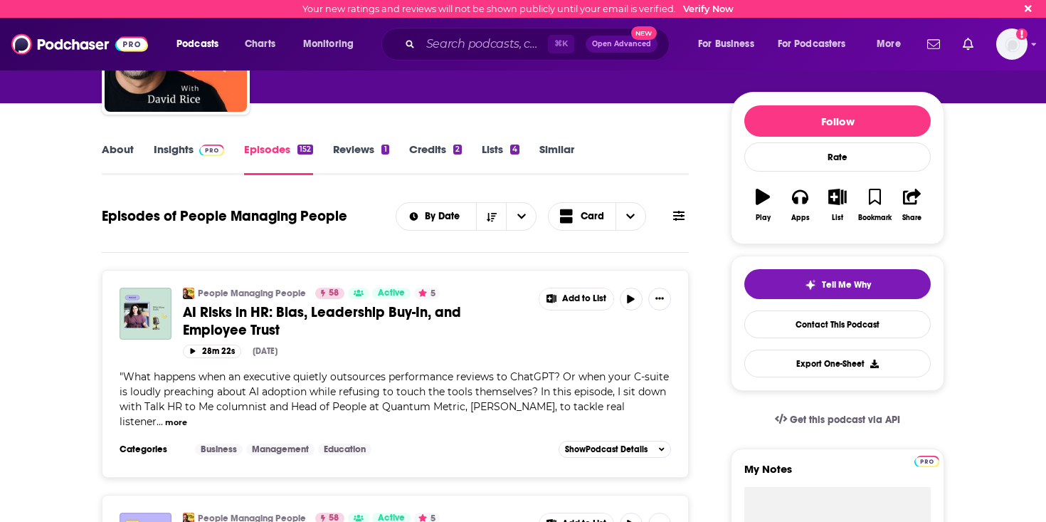
scroll to position [0, 0]
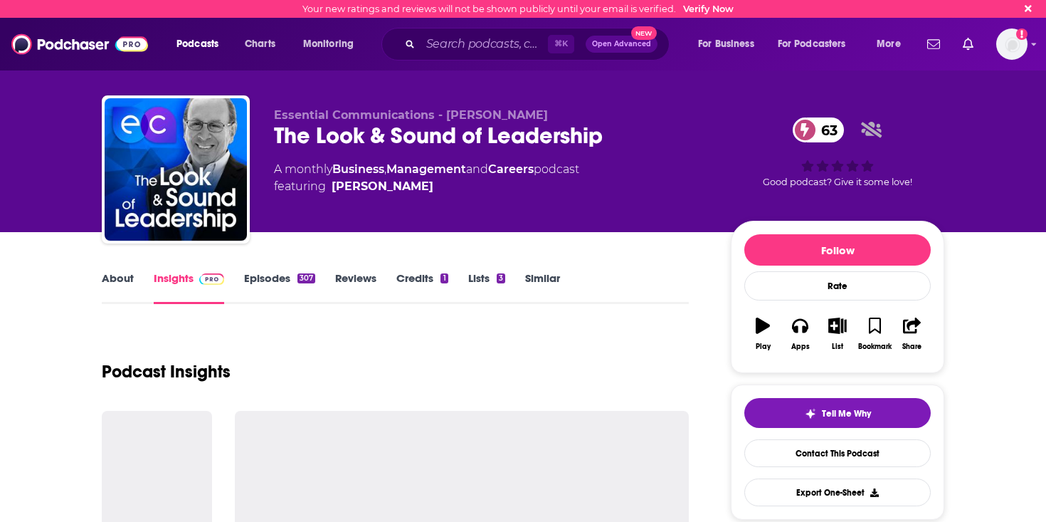
click at [125, 276] on link "About" at bounding box center [118, 287] width 32 height 33
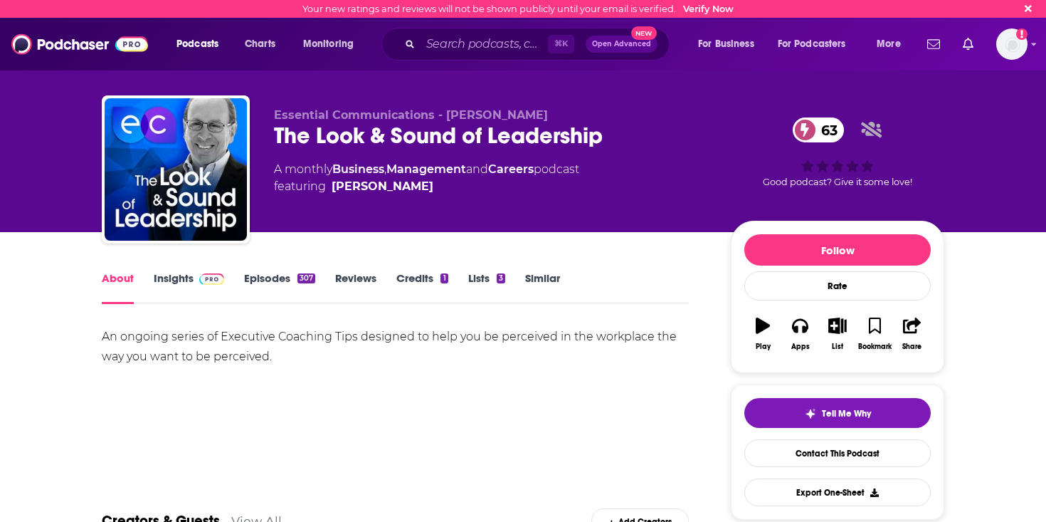
click at [287, 276] on link "Episodes 307" at bounding box center [279, 287] width 71 height 33
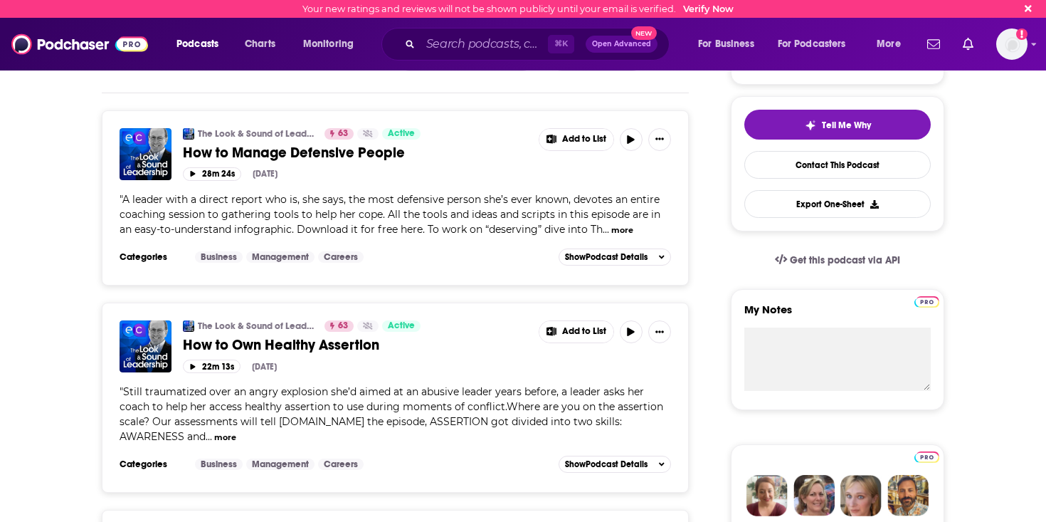
scroll to position [289, 0]
click at [613, 236] on button "more" at bounding box center [622, 229] width 22 height 12
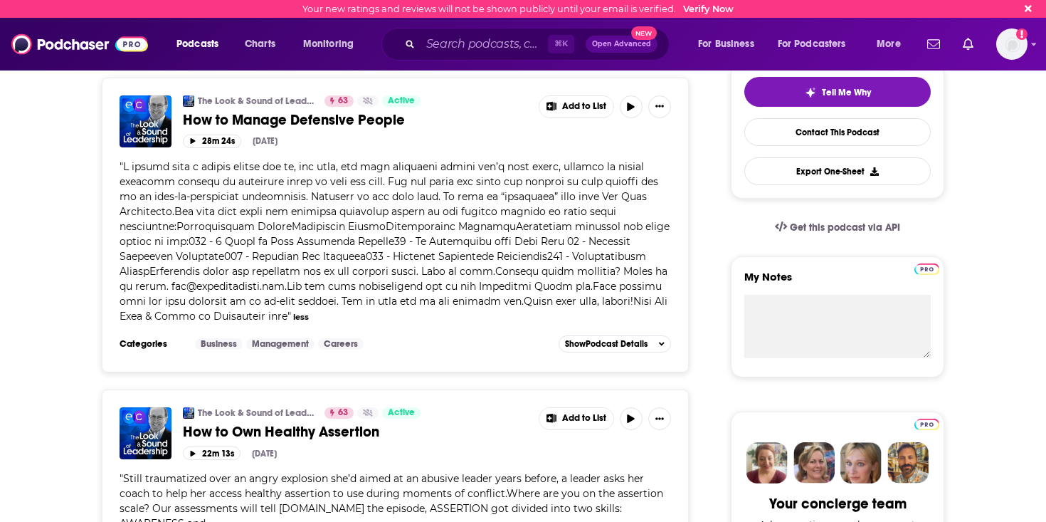
scroll to position [326, 0]
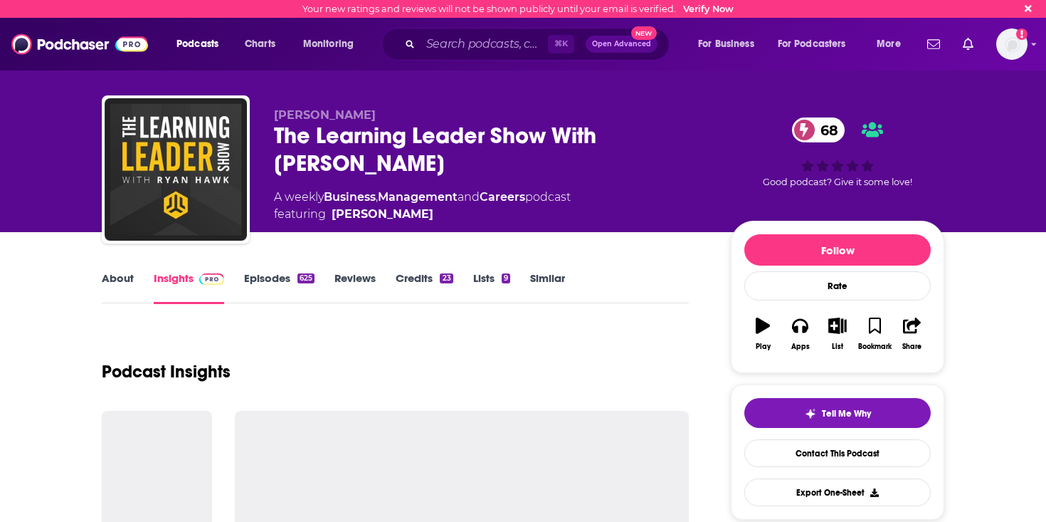
click at [122, 277] on link "About" at bounding box center [118, 287] width 32 height 33
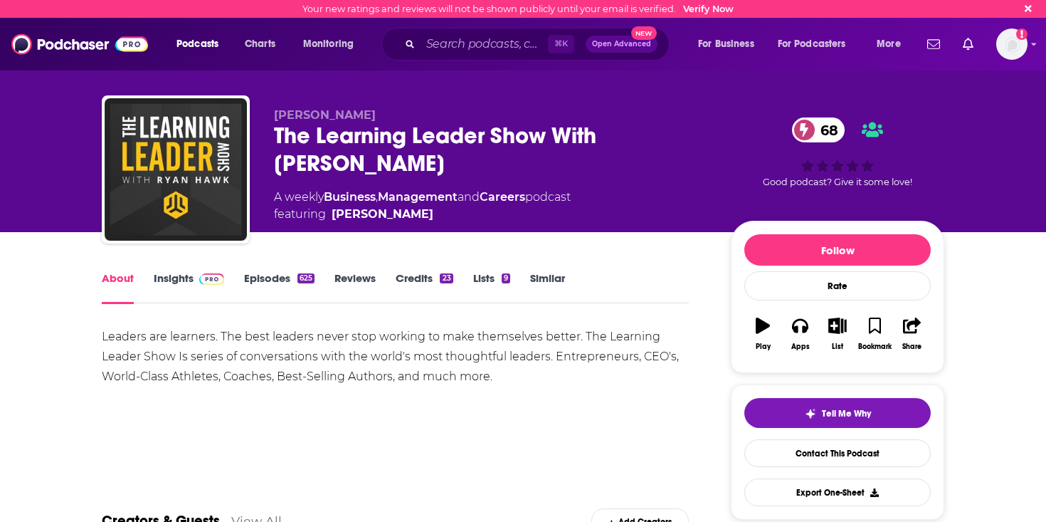
click at [155, 281] on link "Insights" at bounding box center [189, 287] width 70 height 33
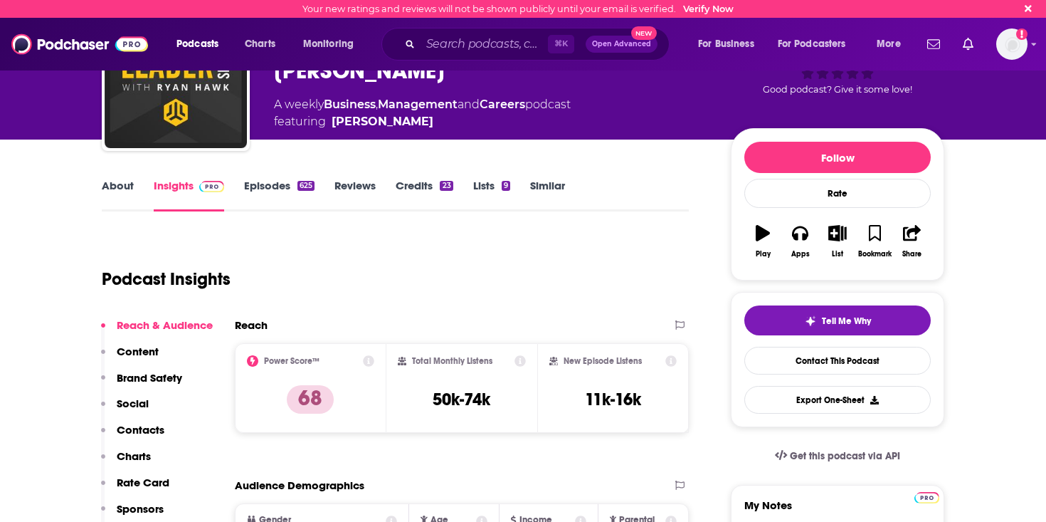
scroll to position [93, 0]
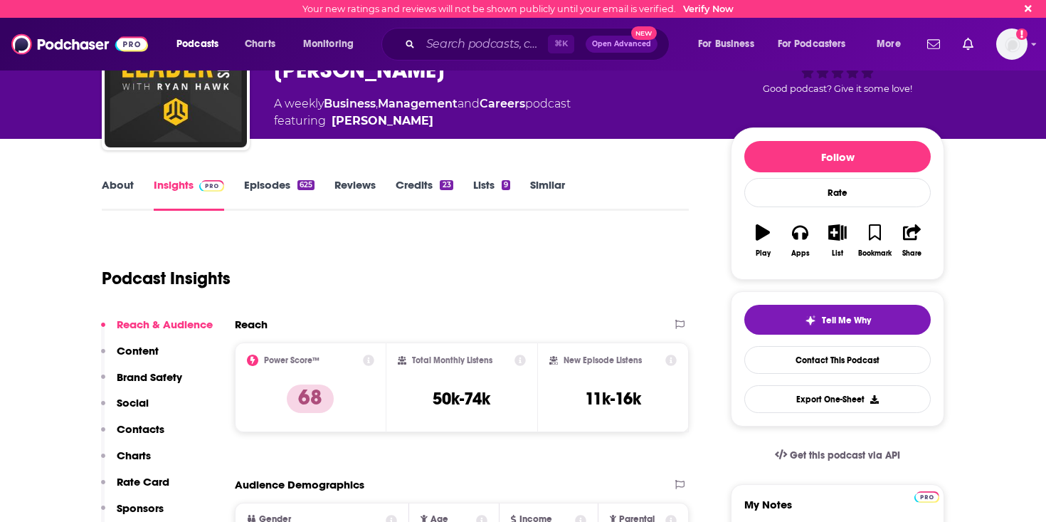
click at [280, 191] on link "Episodes 625" at bounding box center [279, 194] width 70 height 33
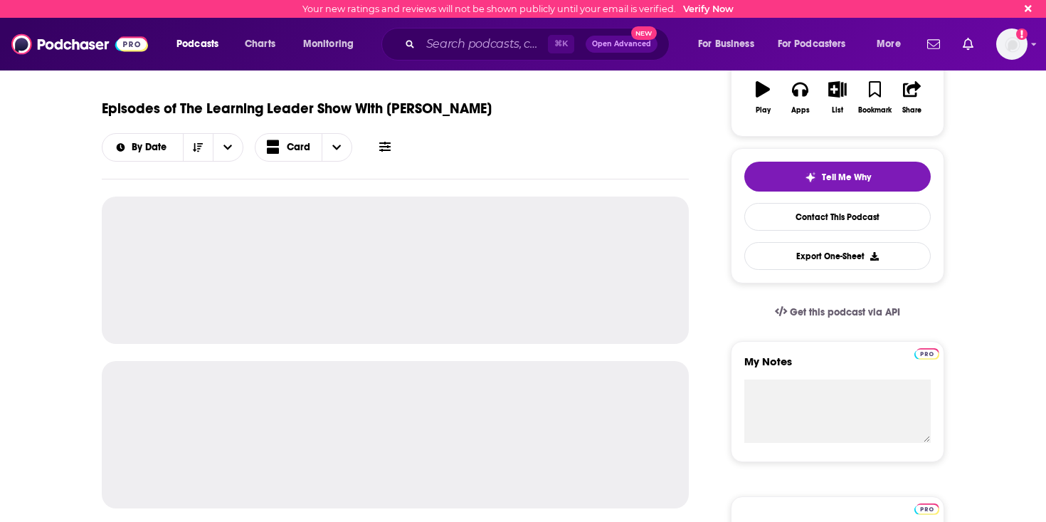
scroll to position [287, 0]
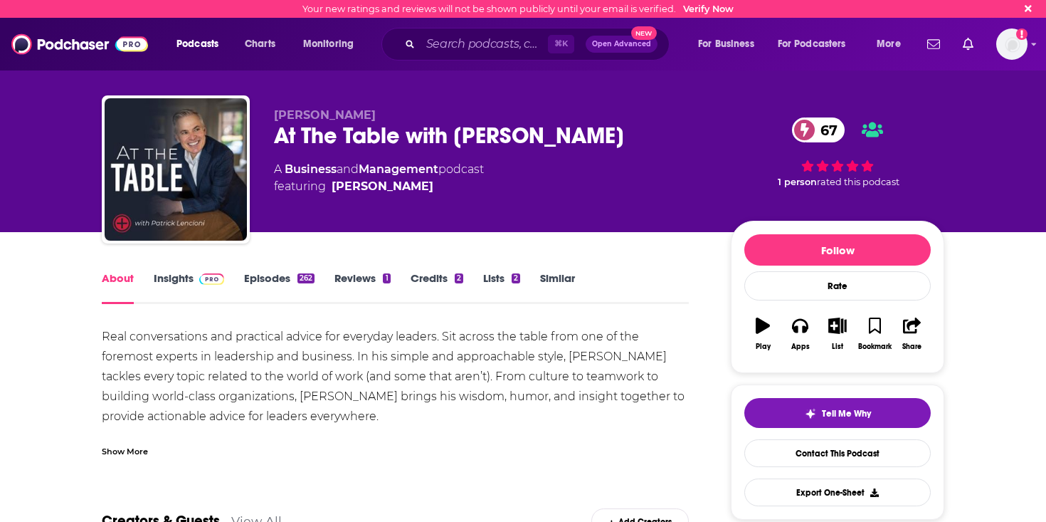
click at [255, 279] on link "Episodes 262" at bounding box center [279, 287] width 70 height 33
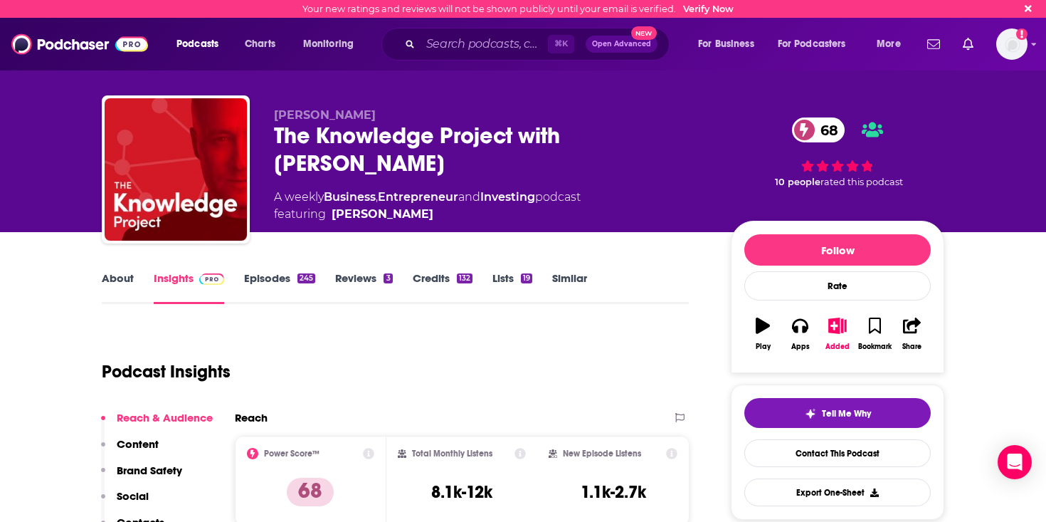
click at [125, 287] on link "About" at bounding box center [118, 287] width 32 height 33
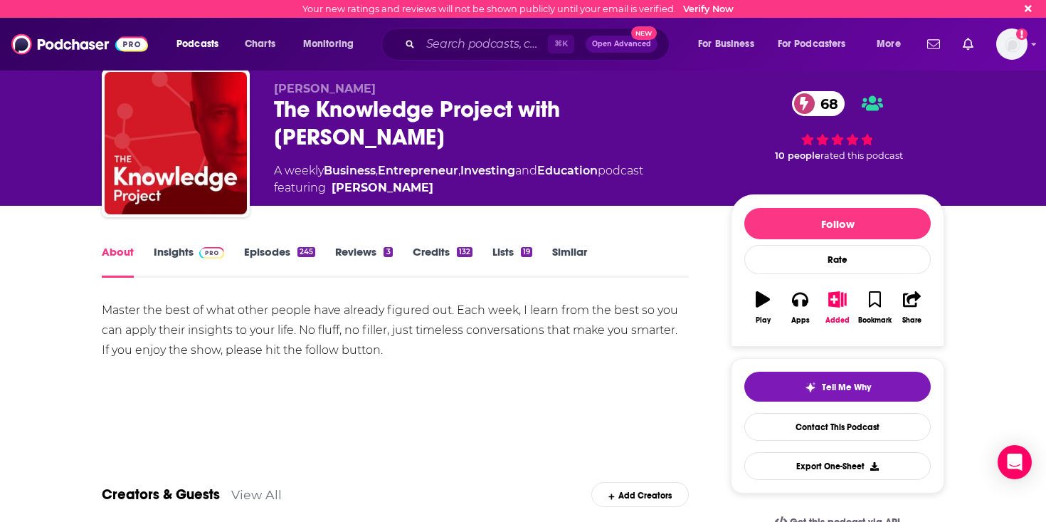
scroll to position [28, 0]
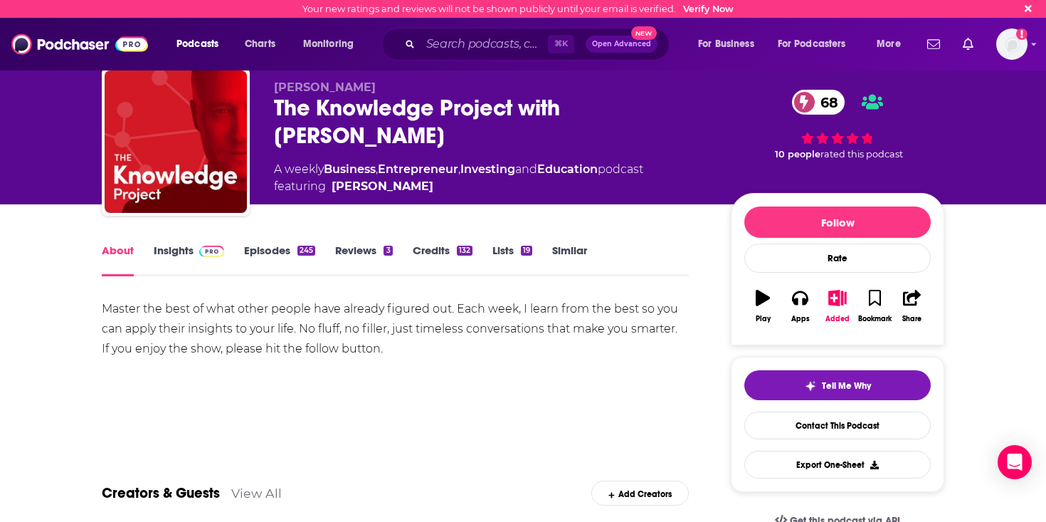
click at [174, 254] on link "Insights" at bounding box center [189, 259] width 70 height 33
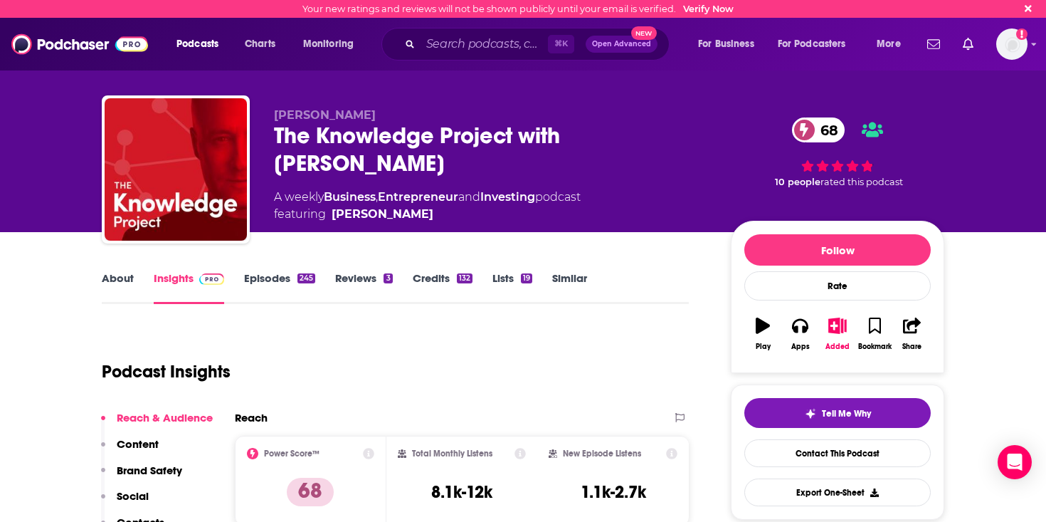
click at [284, 277] on link "Episodes 245" at bounding box center [279, 287] width 71 height 33
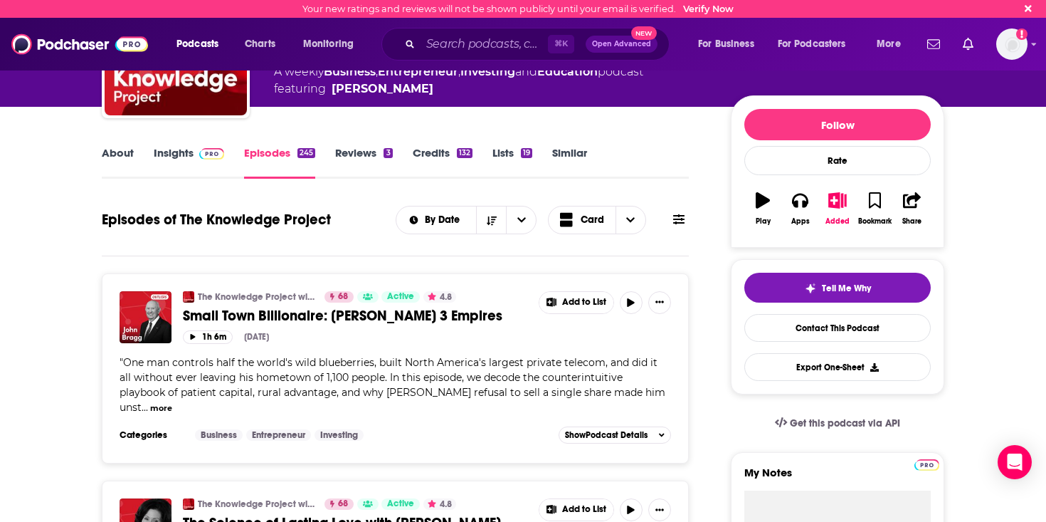
scroll to position [12, 0]
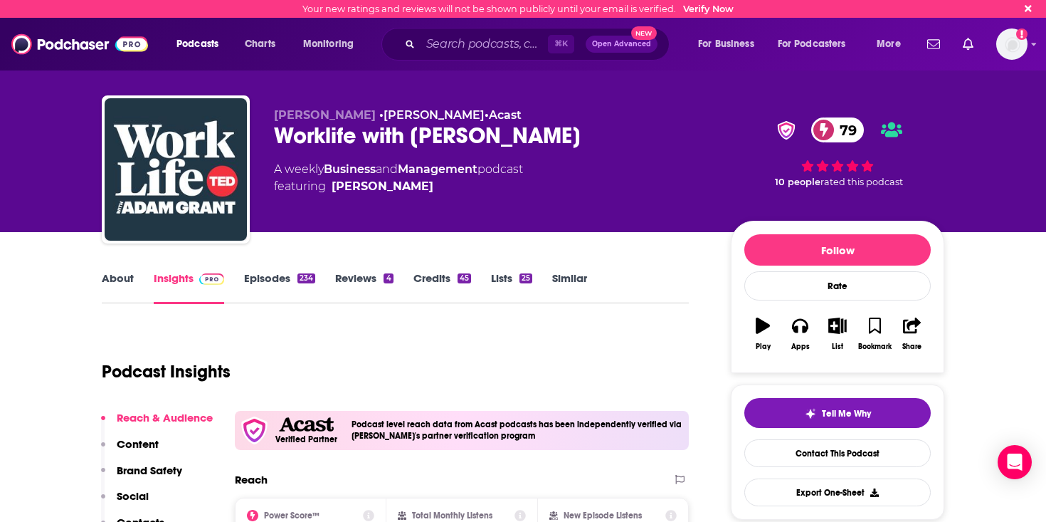
click at [107, 269] on div "About Insights Episodes 234 Reviews 4 Credits 45 Lists 25 Similar" at bounding box center [395, 286] width 587 height 35
click at [114, 275] on link "About" at bounding box center [118, 287] width 32 height 33
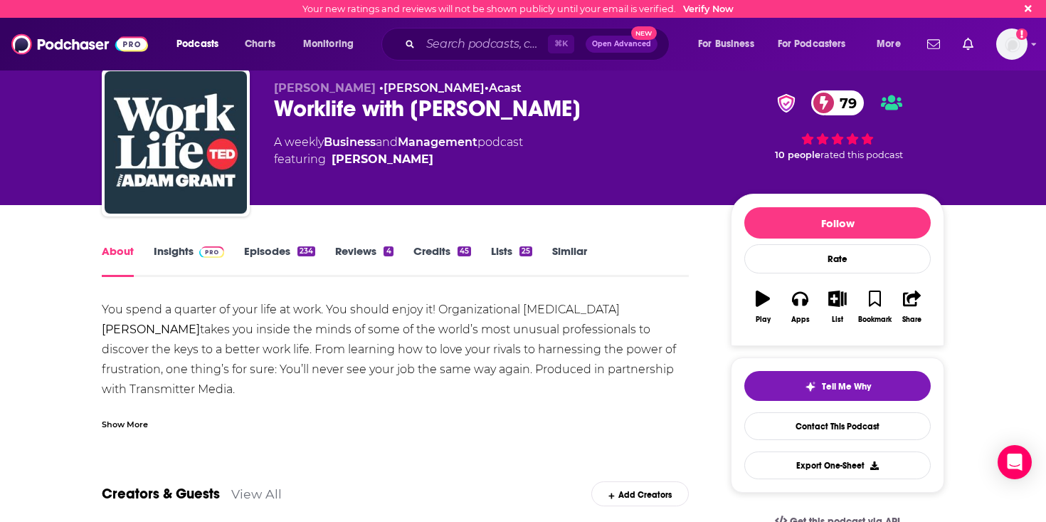
scroll to position [26, 0]
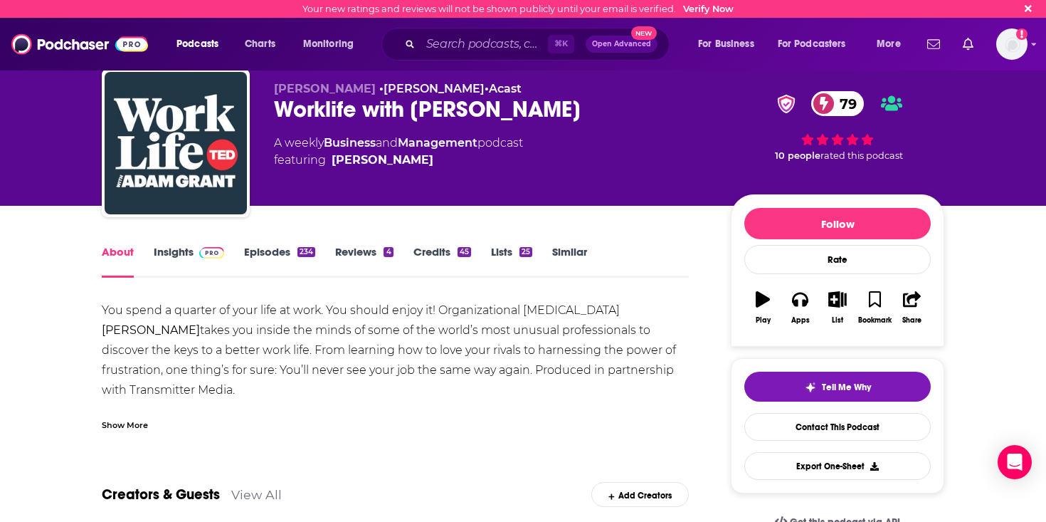
click at [284, 259] on link "Episodes 234" at bounding box center [279, 261] width 71 height 33
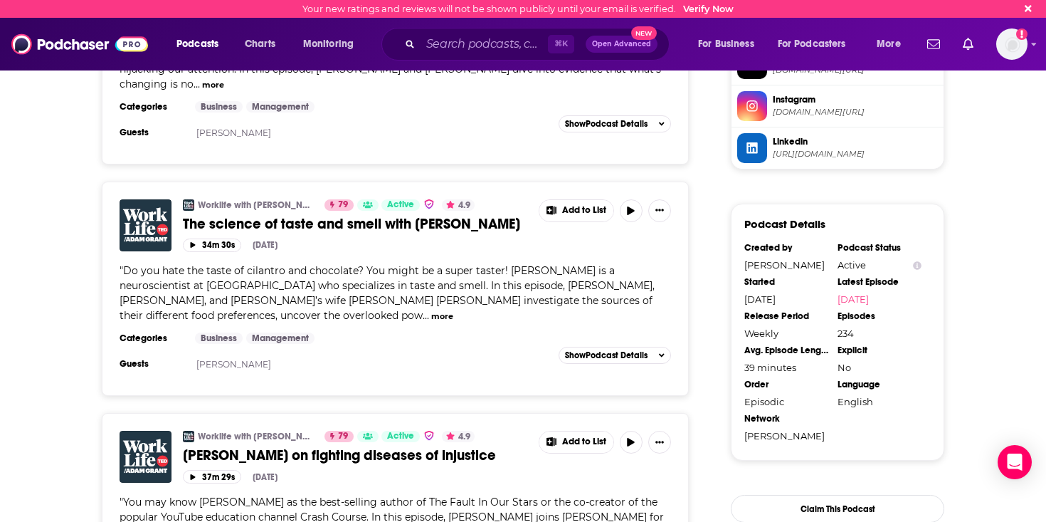
scroll to position [1429, 0]
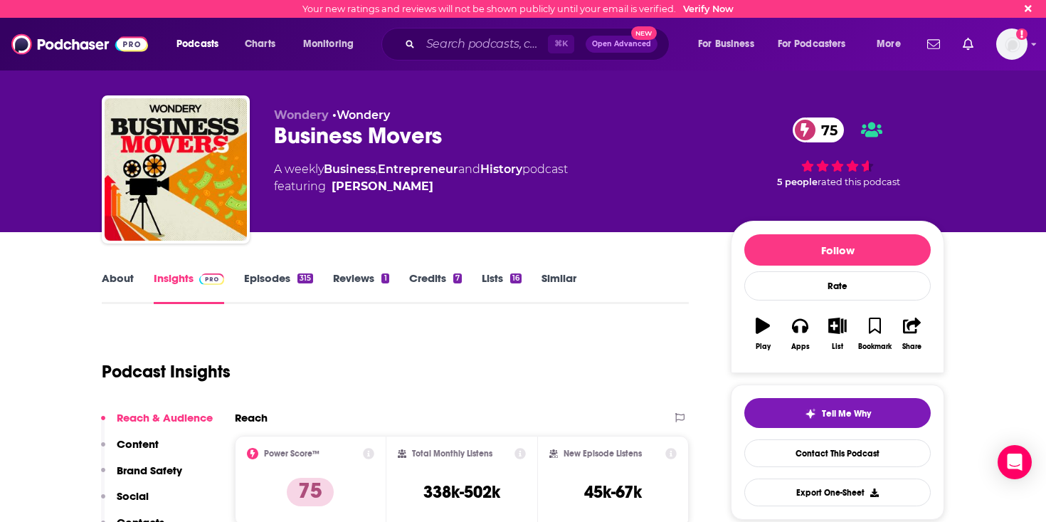
click at [124, 280] on link "About" at bounding box center [118, 287] width 32 height 33
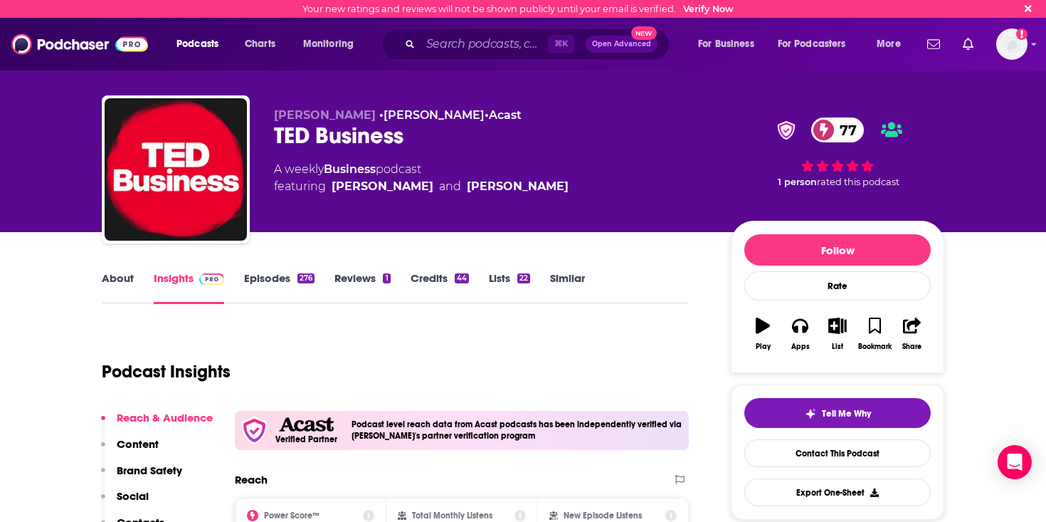
click at [273, 274] on link "Episodes 276" at bounding box center [279, 287] width 70 height 33
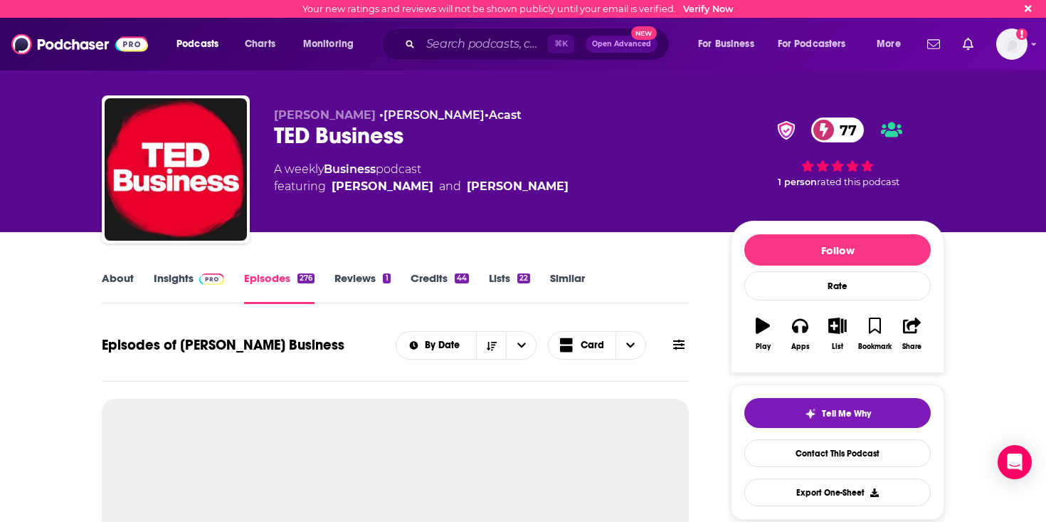
click at [194, 280] on span at bounding box center [209, 278] width 31 height 14
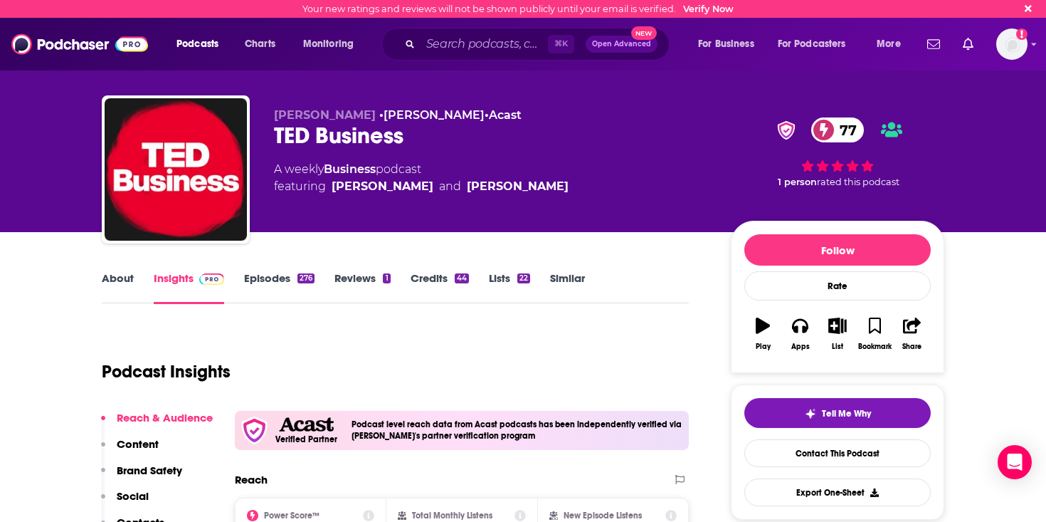
click at [102, 280] on link "About" at bounding box center [118, 287] width 32 height 33
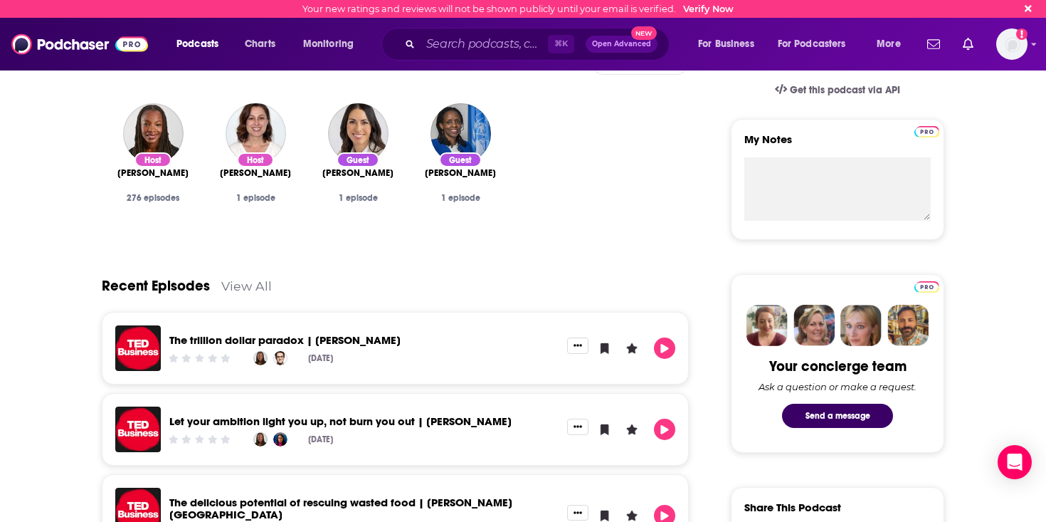
scroll to position [457, 0]
